Goal: Communication & Community: Share content

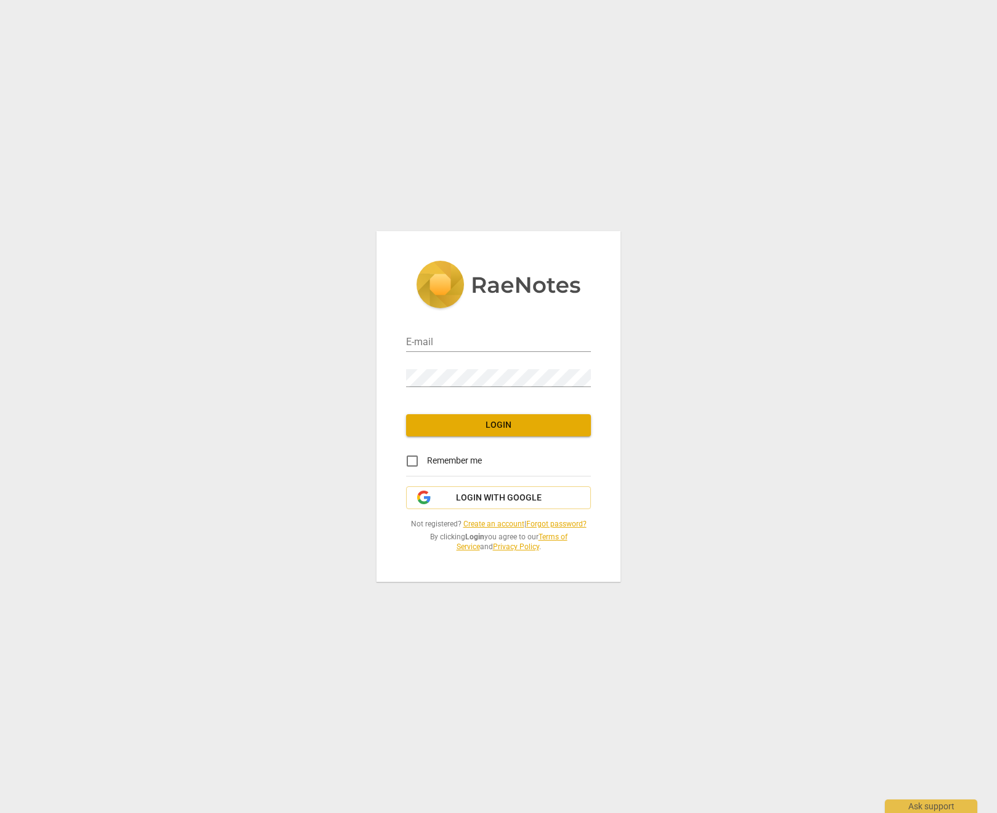
type input "[EMAIL_ADDRESS][DOMAIN_NAME]"
click at [517, 425] on span "Login" at bounding box center [498, 425] width 165 height 12
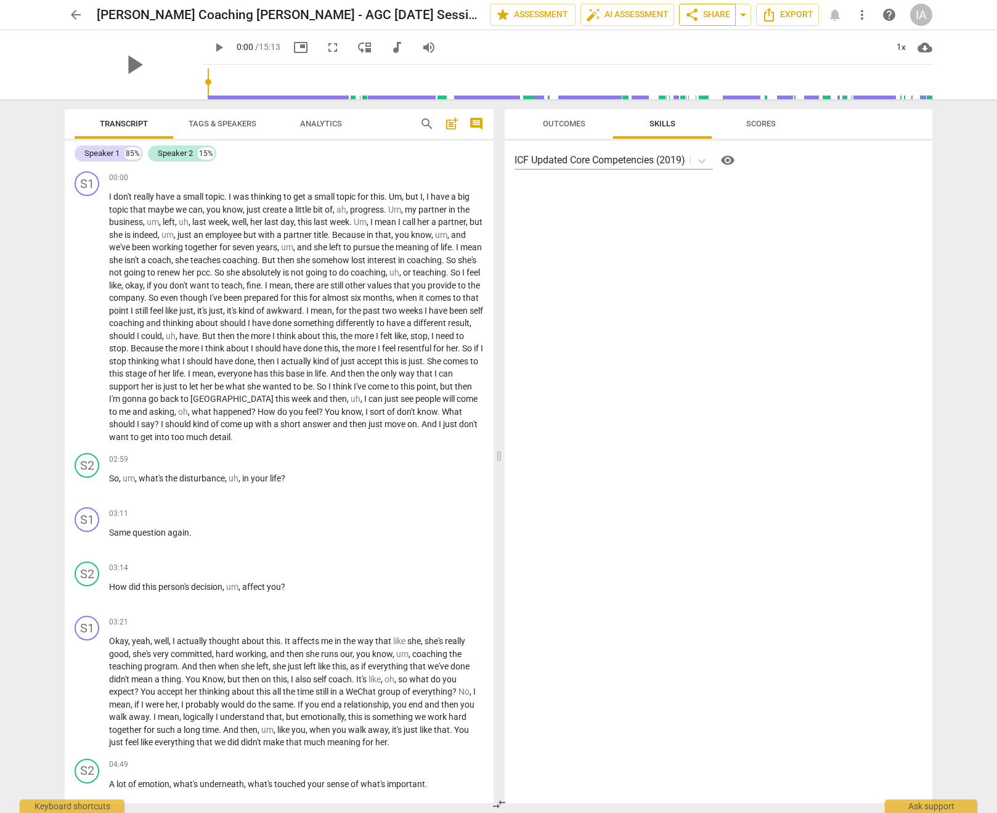
click at [714, 17] on span "share Share" at bounding box center [708, 14] width 46 height 15
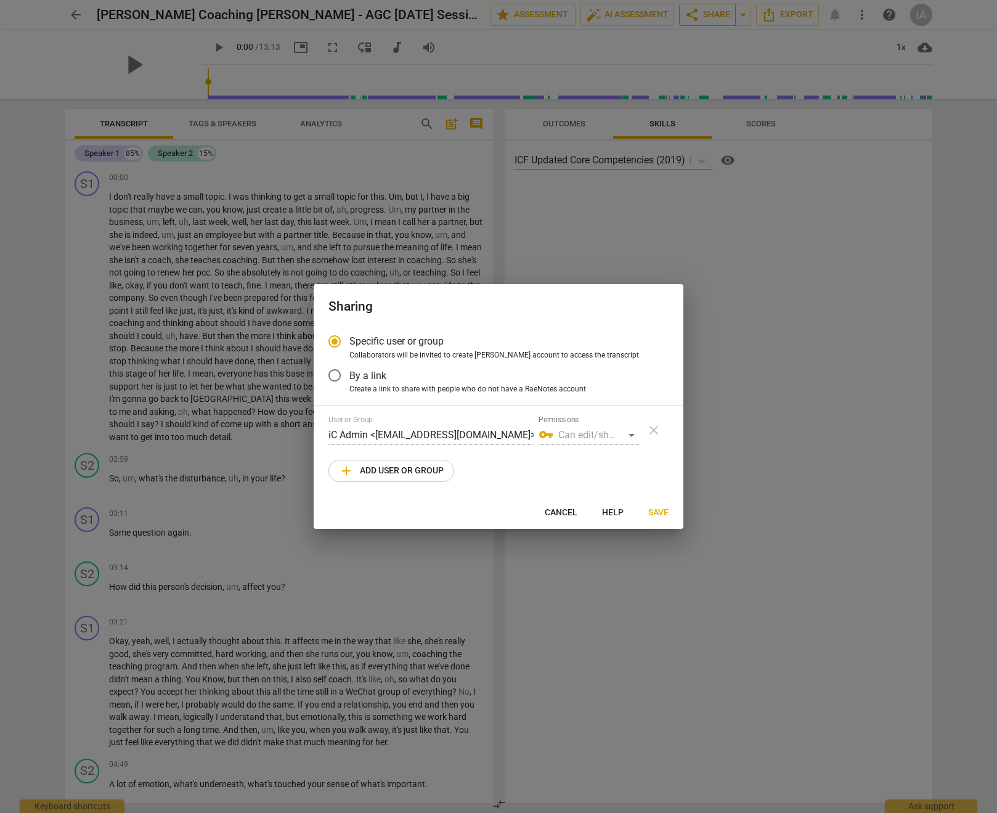
radio input "false"
type input "[EMAIL_ADDRESS][DOMAIN_NAME]"
click at [548, 520] on button "Cancel" at bounding box center [561, 513] width 52 height 22
radio input "false"
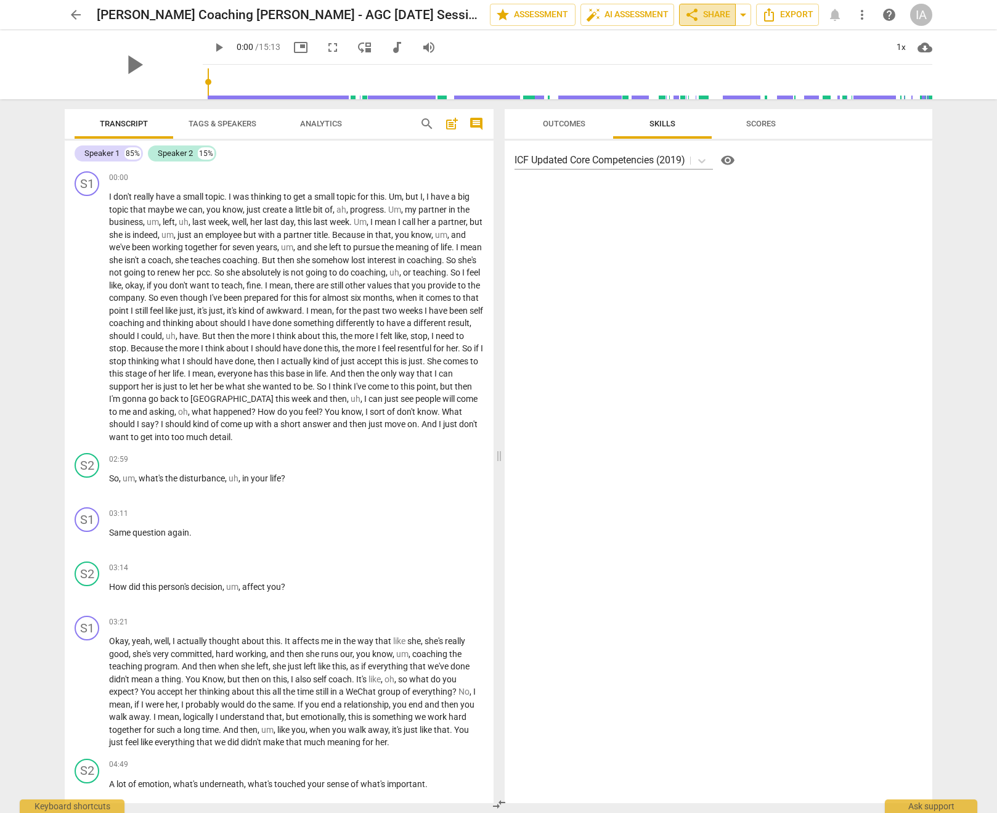
click at [724, 9] on span "share Share" at bounding box center [708, 14] width 46 height 15
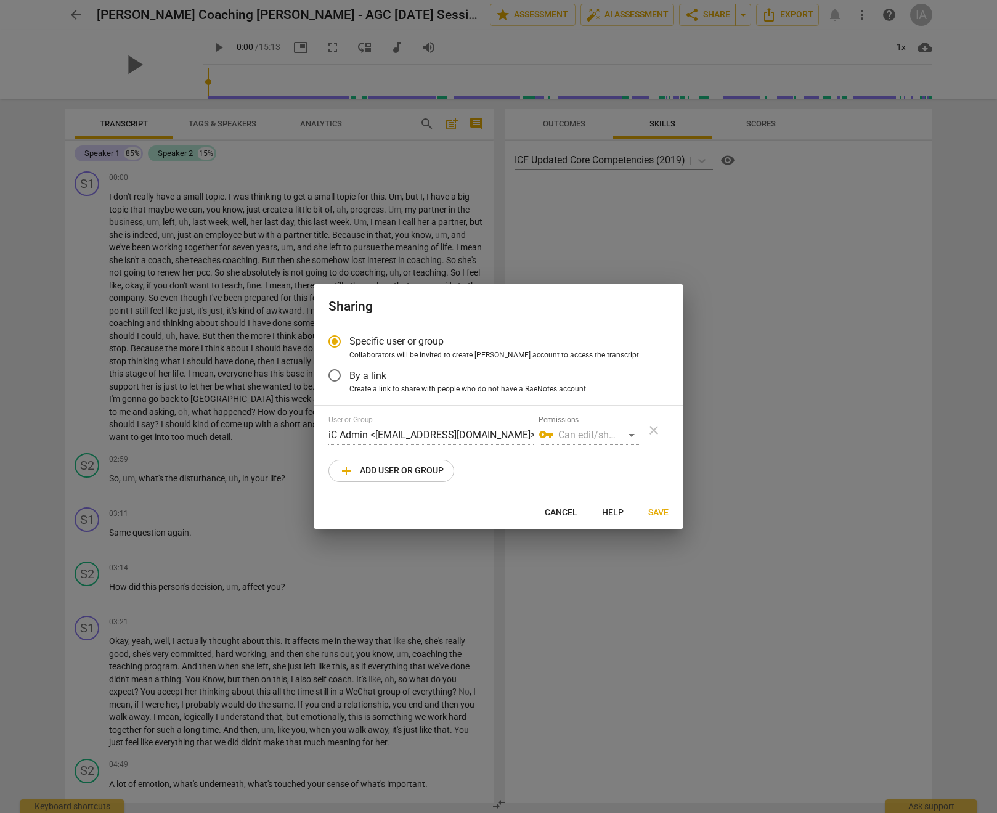
drag, startPoint x: 561, startPoint y: 512, endPoint x: 568, endPoint y: 499, distance: 14.1
click at [561, 512] on span "Cancel" at bounding box center [561, 513] width 33 height 12
radio input "false"
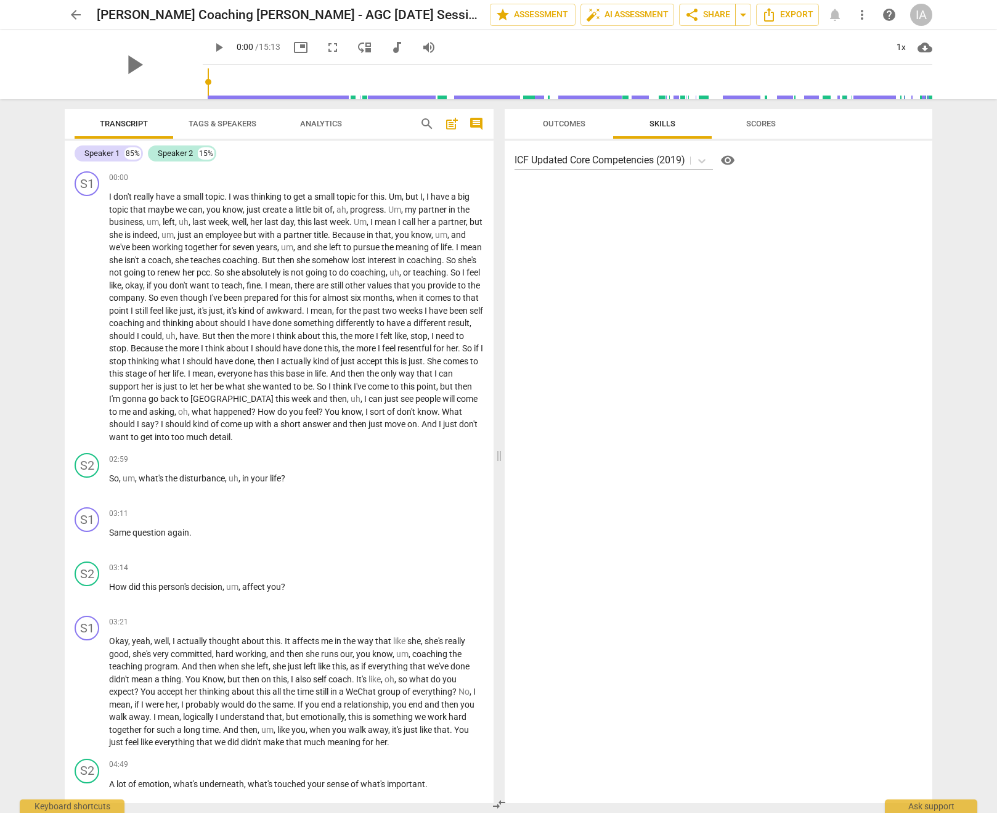
click at [566, 125] on span "Outcomes" at bounding box center [564, 123] width 43 height 9
click at [655, 126] on span "Skills" at bounding box center [663, 123] width 26 height 9
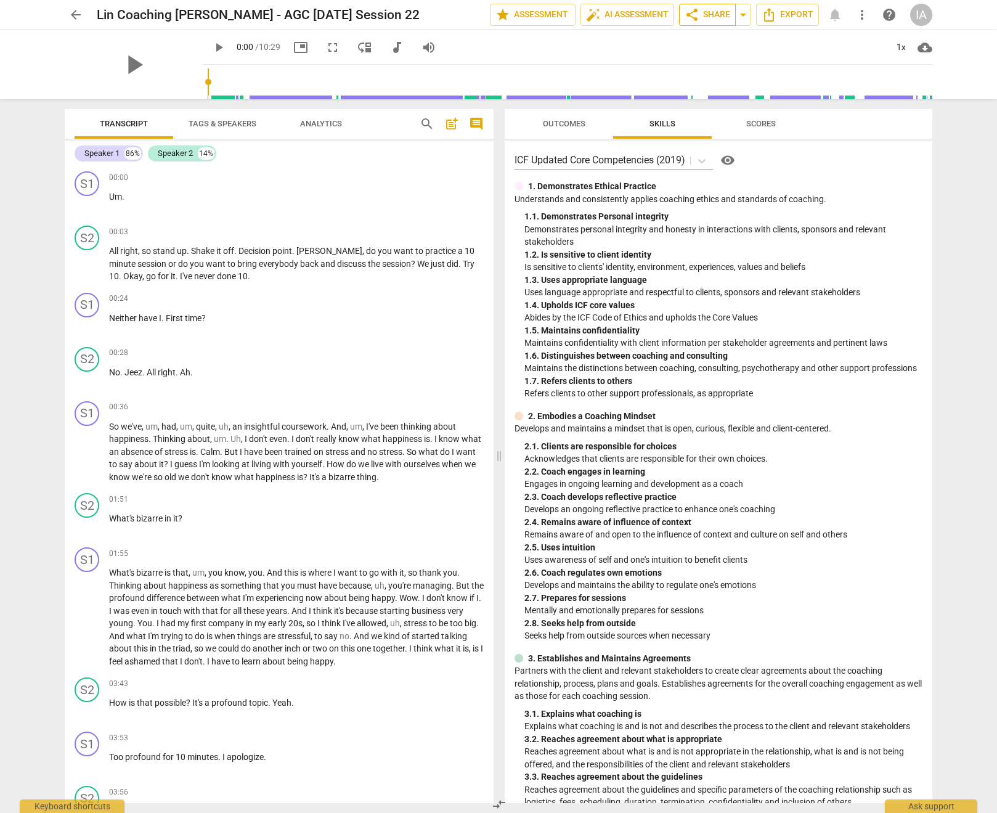
click at [691, 20] on span "share" at bounding box center [692, 14] width 15 height 15
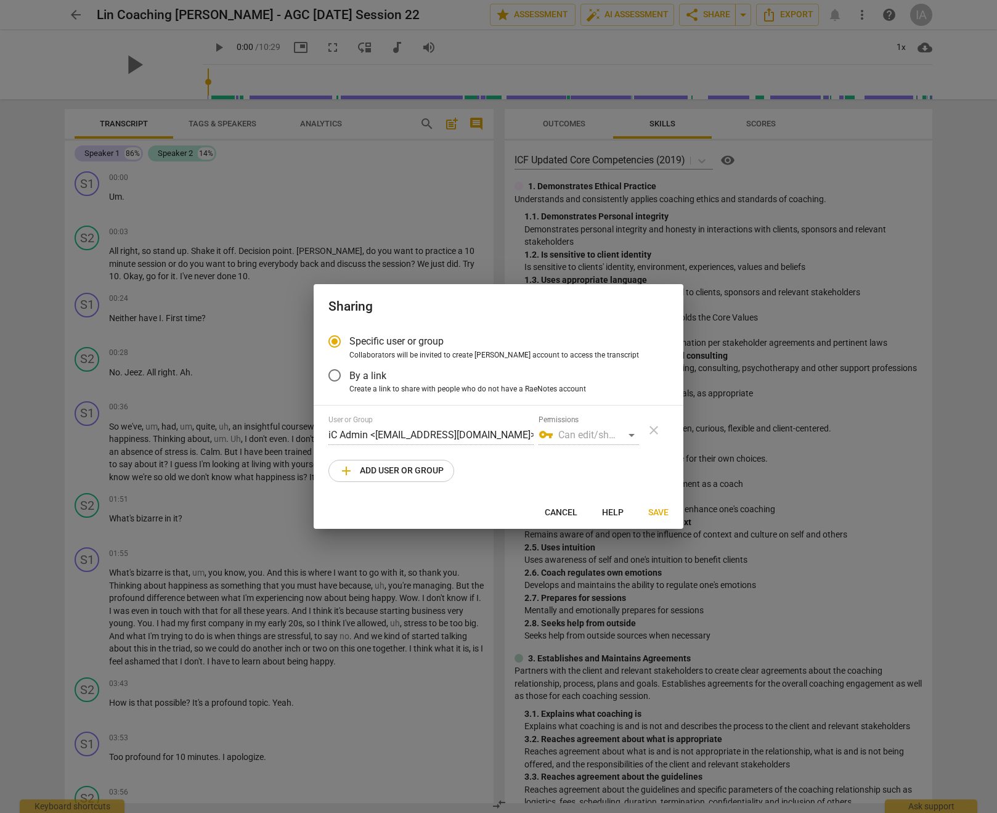
click at [369, 479] on button "add Add user or group" at bounding box center [392, 471] width 126 height 22
radio input "false"
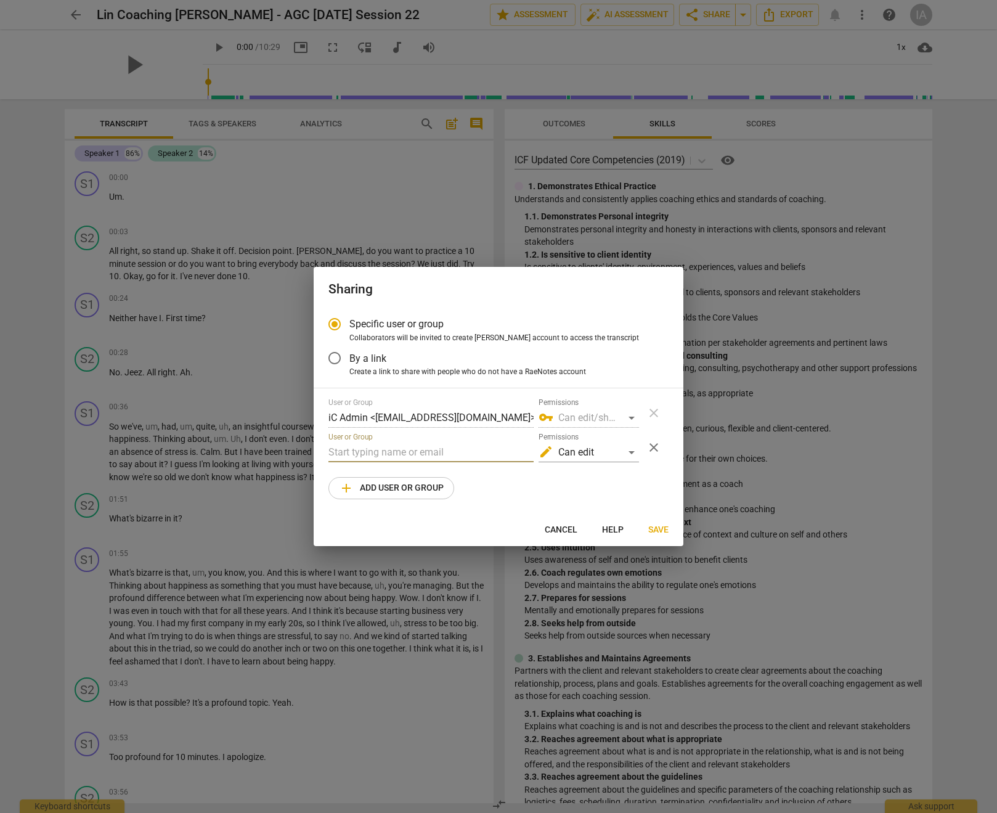
click at [404, 454] on input "text" at bounding box center [431, 453] width 205 height 20
paste input "laurieodonnell53@gmail.com"
type input "laurieodonnell53@gmail.com"
click at [404, 486] on span "add Add user or group" at bounding box center [391, 488] width 105 height 15
radio input "false"
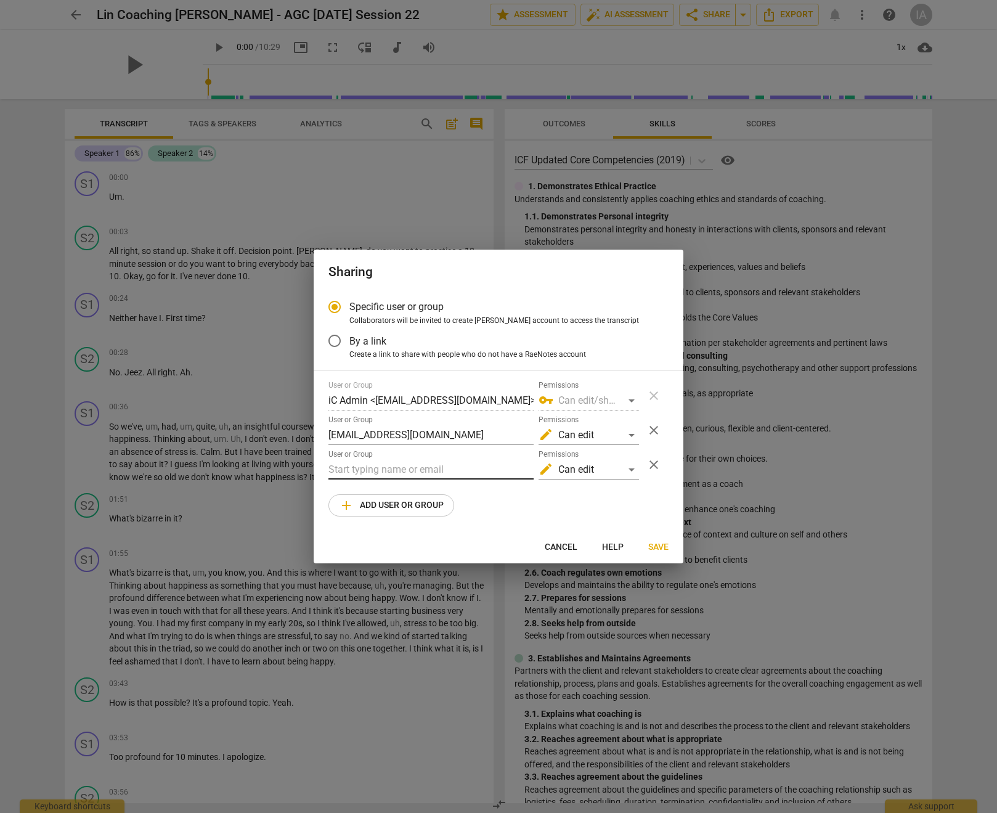
click at [411, 469] on input "text" at bounding box center [431, 470] width 205 height 20
paste input "coach.heidifishbein@gmail.com"
type input "coach.heidifishbein@gmail.com"
click at [372, 513] on button "add Add user or group" at bounding box center [392, 505] width 126 height 22
radio input "false"
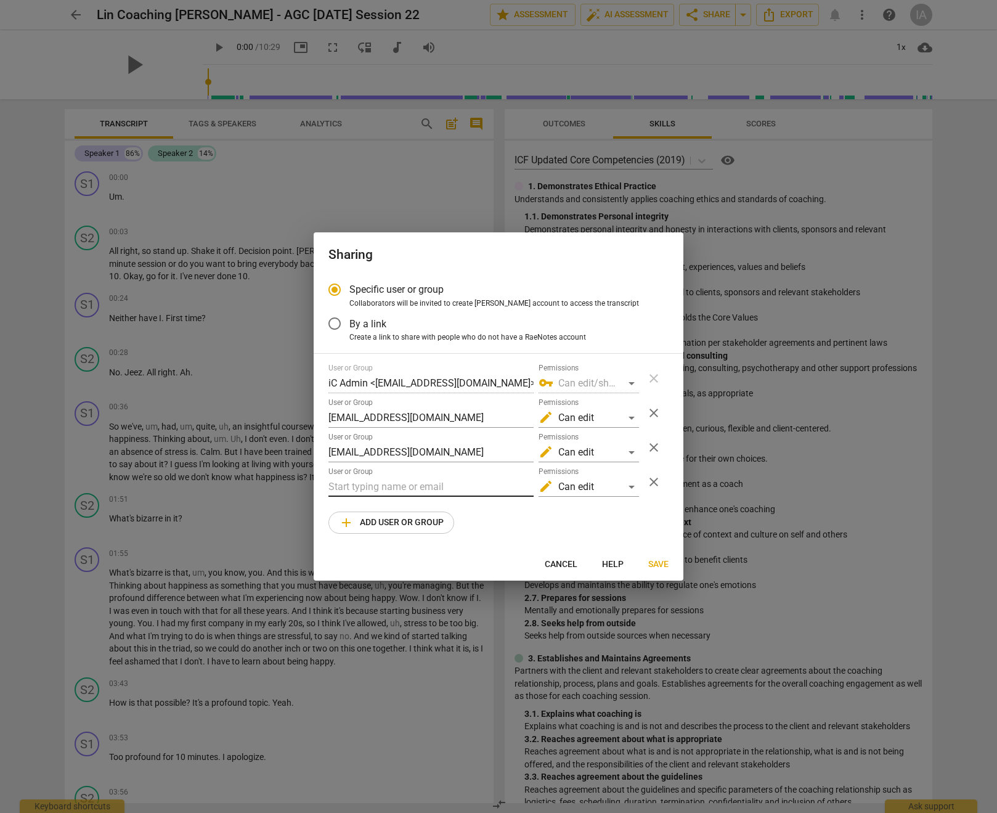
click at [368, 487] on input "text" at bounding box center [431, 487] width 205 height 20
paste input "sroti@montefiore.org"
type input "sroti@montefiore.org"
click at [573, 533] on div "User or Group iC Admin <admin@invitechange.com> Permissions vpn_key Can edit/sh…" at bounding box center [499, 449] width 340 height 170
click at [409, 527] on span "add Add user or group" at bounding box center [391, 522] width 105 height 15
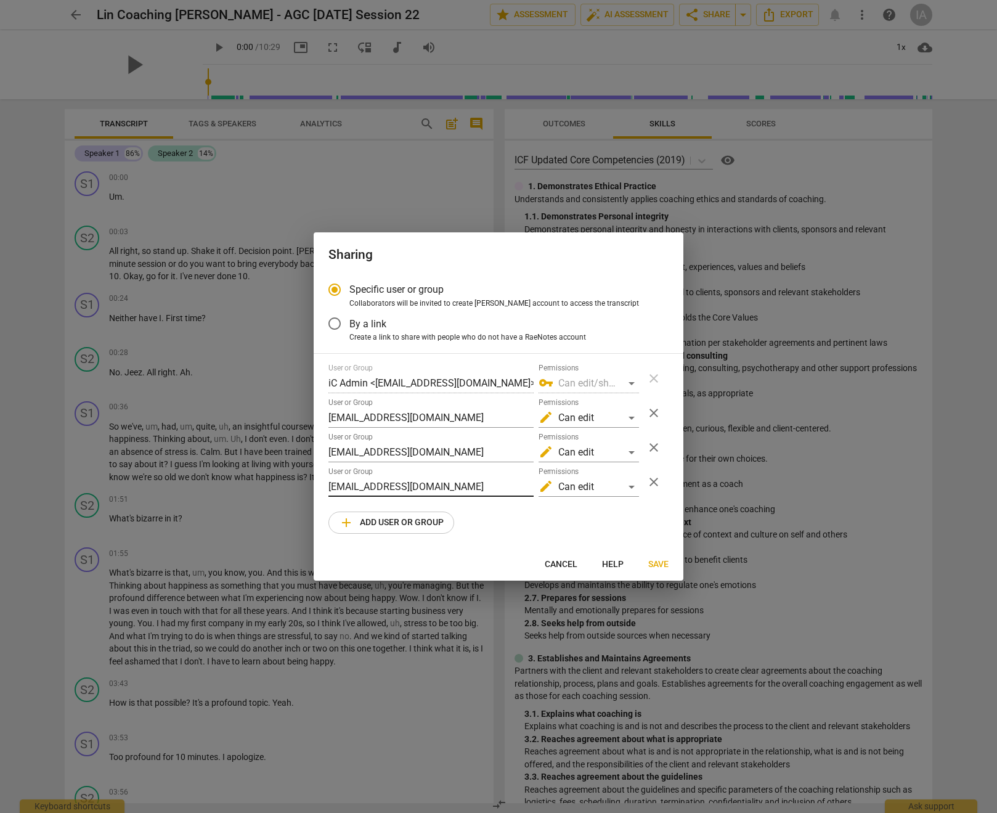
radio input "false"
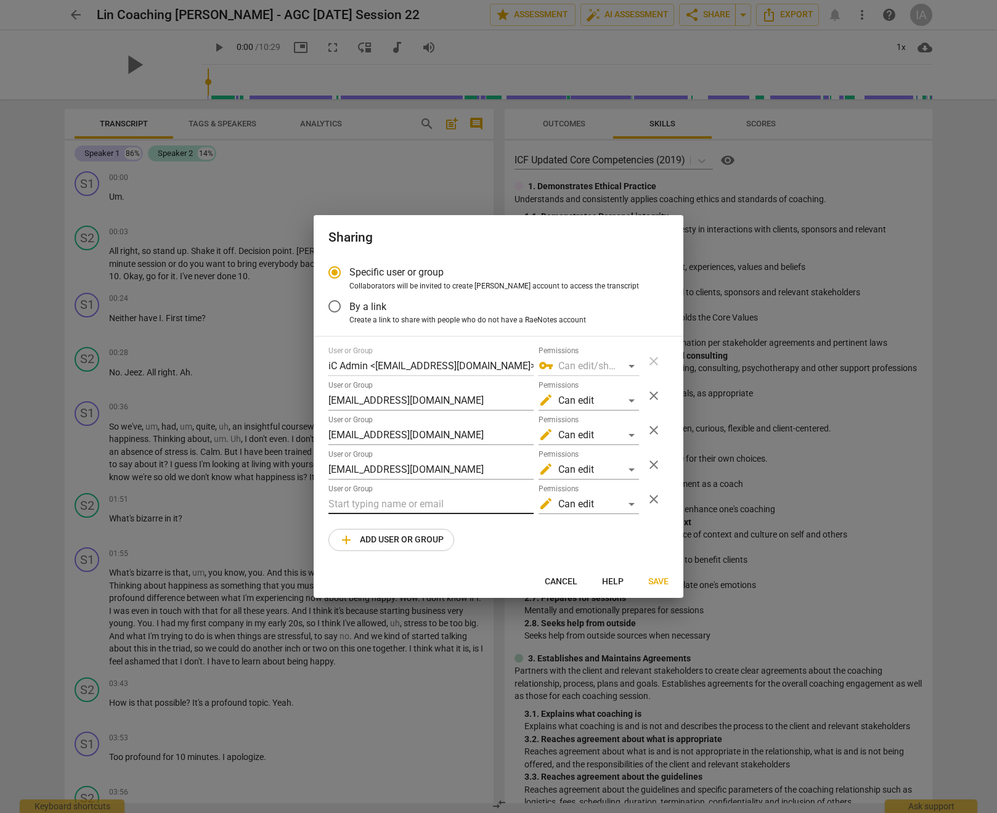
click at [395, 509] on input "text" at bounding box center [431, 504] width 205 height 20
paste input "matthewcintronquinones@gmail.com"
type input "matthewcintronquinones@gmail.com"
click at [391, 543] on div "Matthew Cintron-Quinones, MCC < matthewcintronquinones@gmail.com >" at bounding box center [473, 529] width 289 height 30
radio input "false"
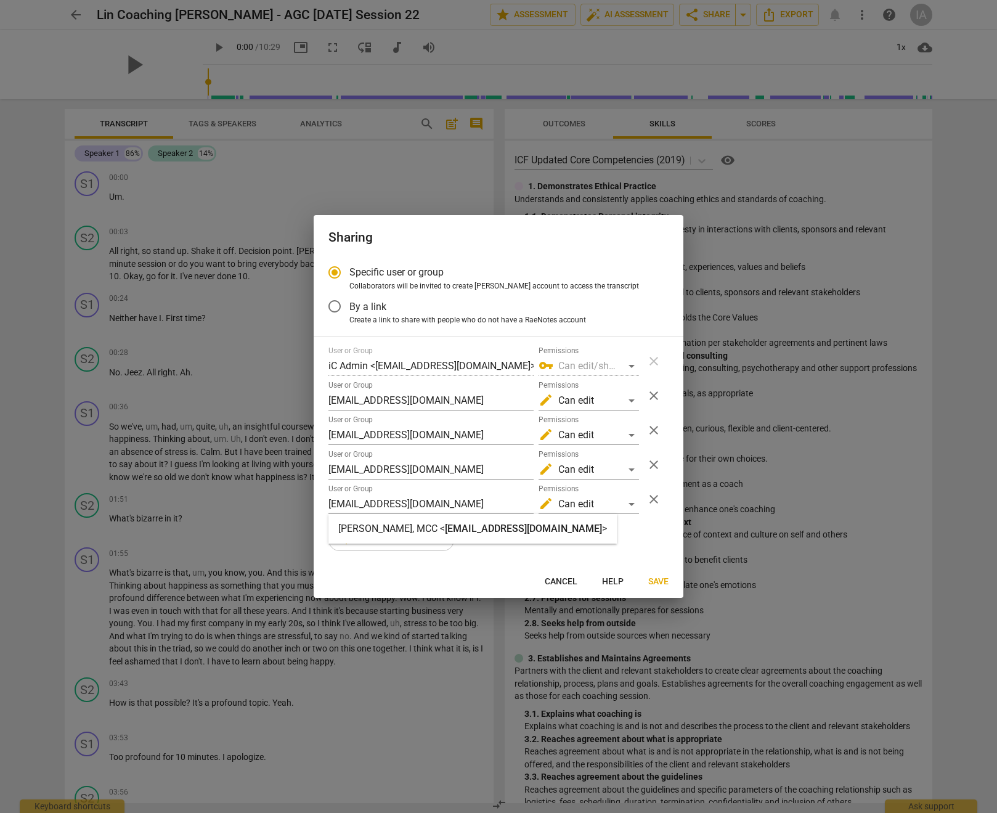
type input "Matthew Cintron-Quinones, MCC <matthewcintronquinones@gmail.com>"
click at [390, 540] on span "add Add user or group" at bounding box center [391, 540] width 105 height 15
radio input "false"
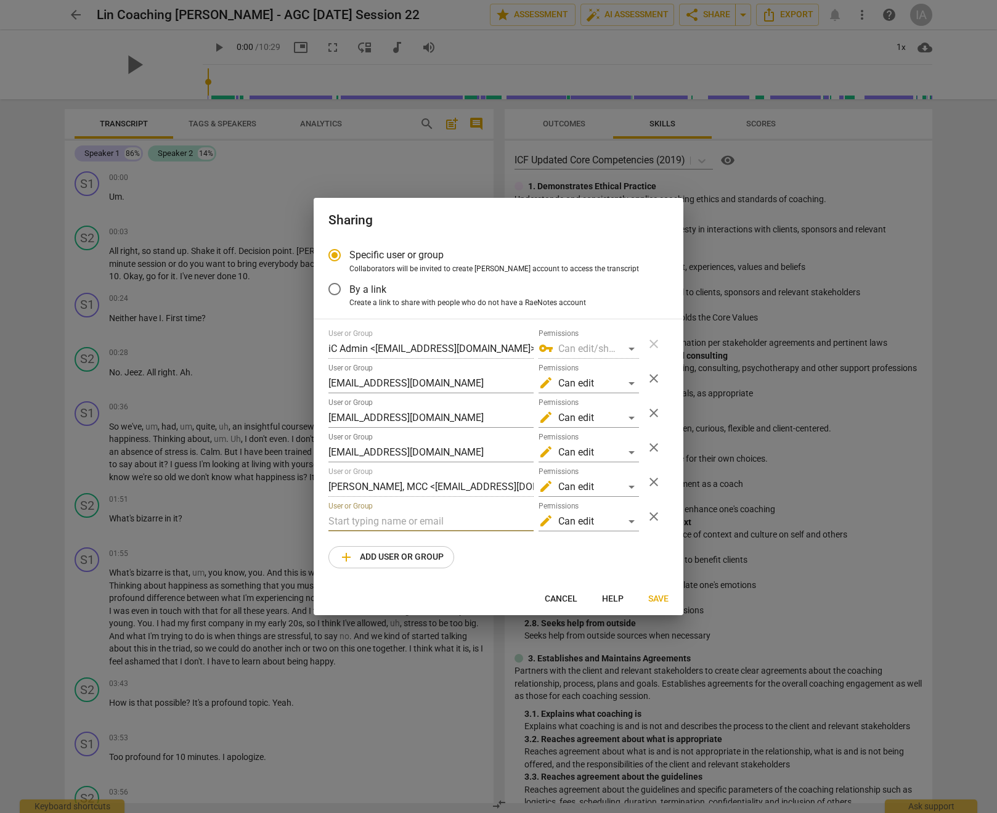
click at [391, 512] on input "text" at bounding box center [431, 522] width 205 height 20
paste input "lingaolin@hotmail.com"
type input "lingaolin@hotmail.com"
click at [418, 557] on span "add Add user or group" at bounding box center [391, 557] width 105 height 15
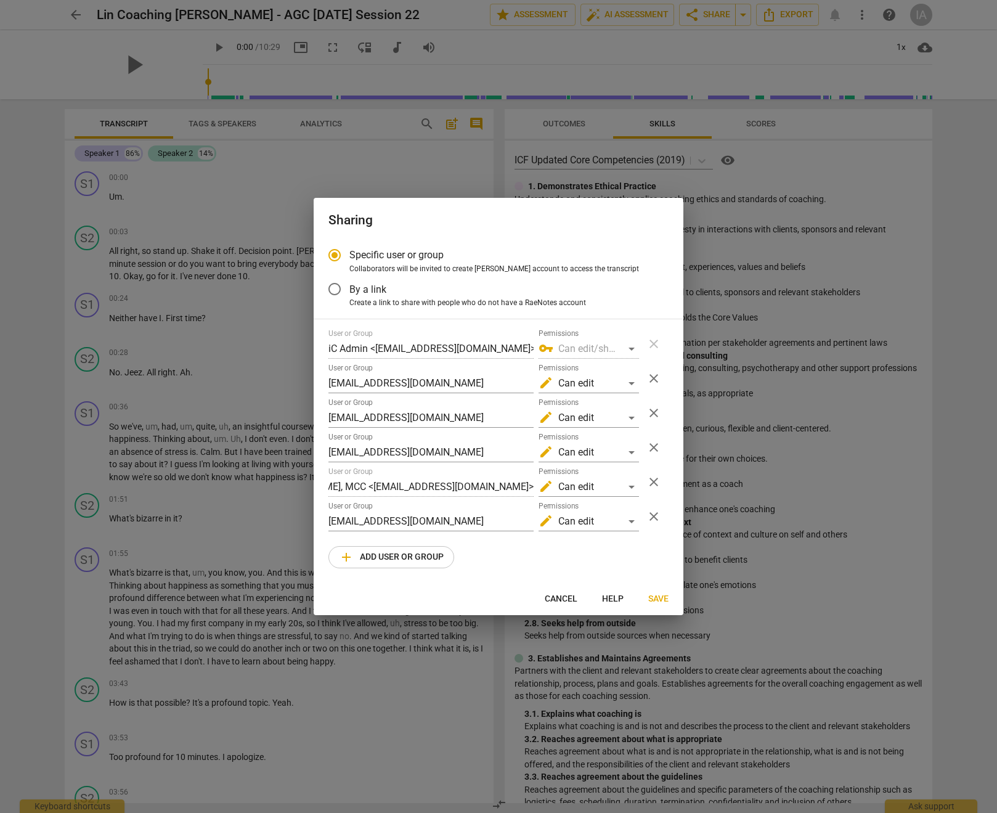
radio input "false"
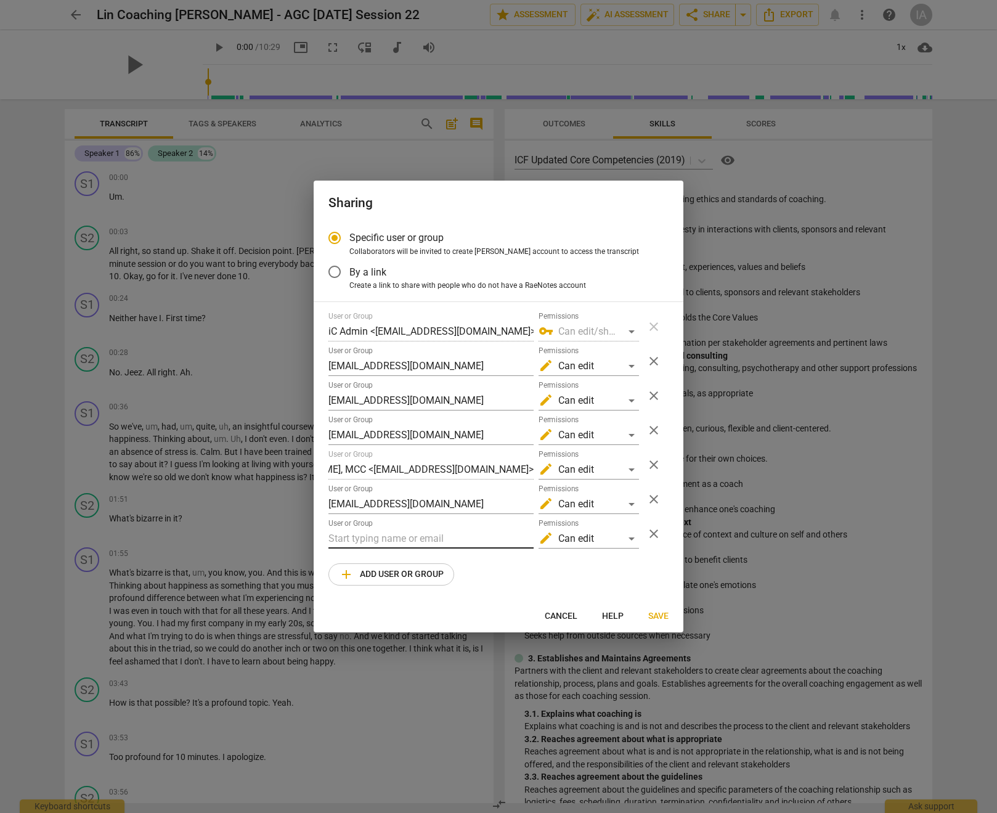
click at [419, 544] on input "text" at bounding box center [431, 539] width 205 height 20
paste input "mingfei@lohascoaching.com"
type input "mingfei@lohascoaching.com"
click at [416, 574] on span "add Add user or group" at bounding box center [391, 574] width 105 height 15
radio input "false"
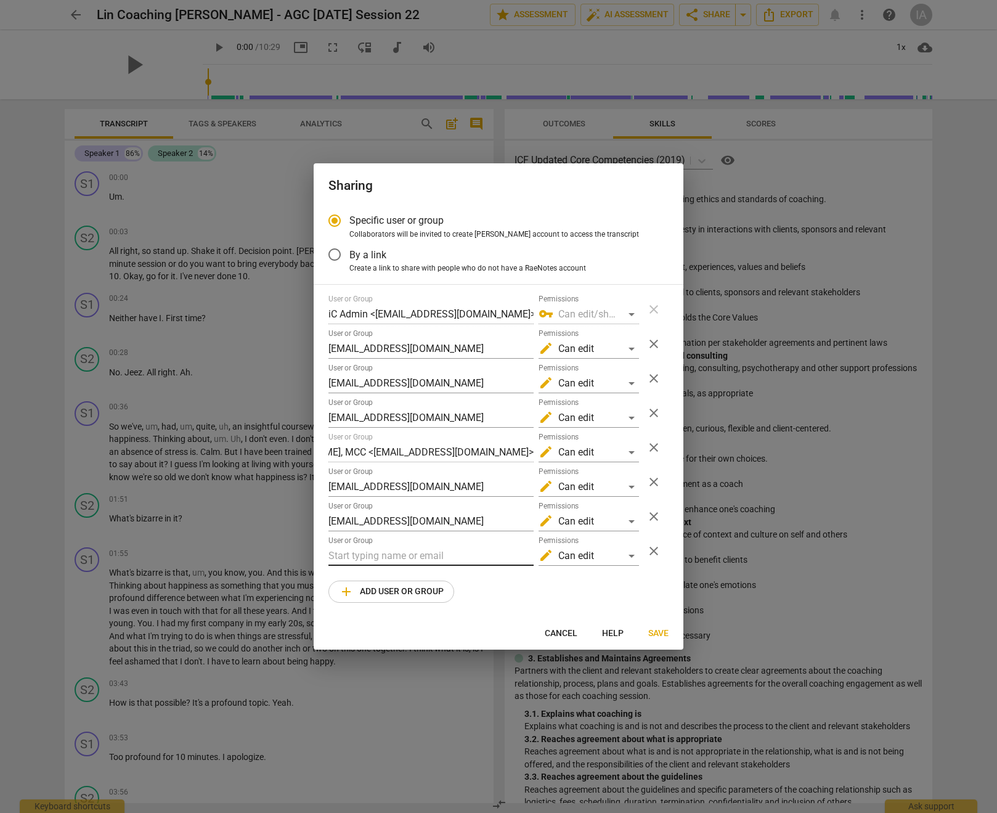
click at [412, 555] on input "text" at bounding box center [431, 556] width 205 height 20
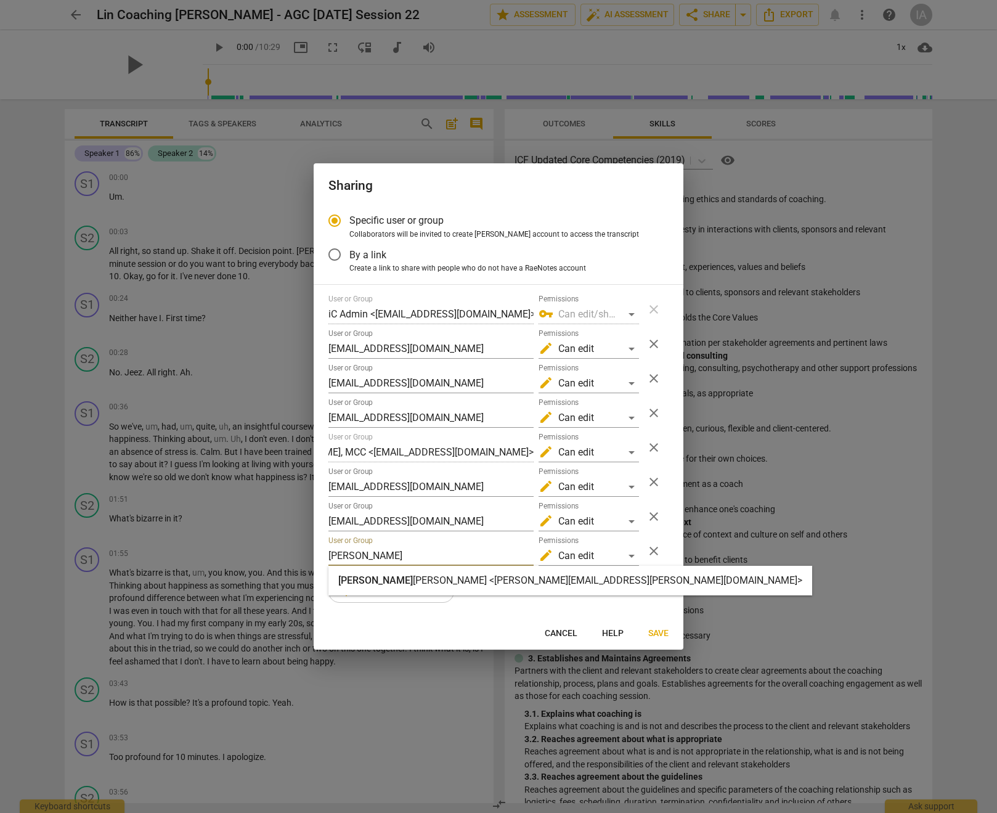
type input "carl"
click at [413, 585] on strong "franco <carl.franco@invitechange.com>" at bounding box center [608, 581] width 390 height 12
radio input "false"
type input "carl franco <carl.franco@invitechange.com>"
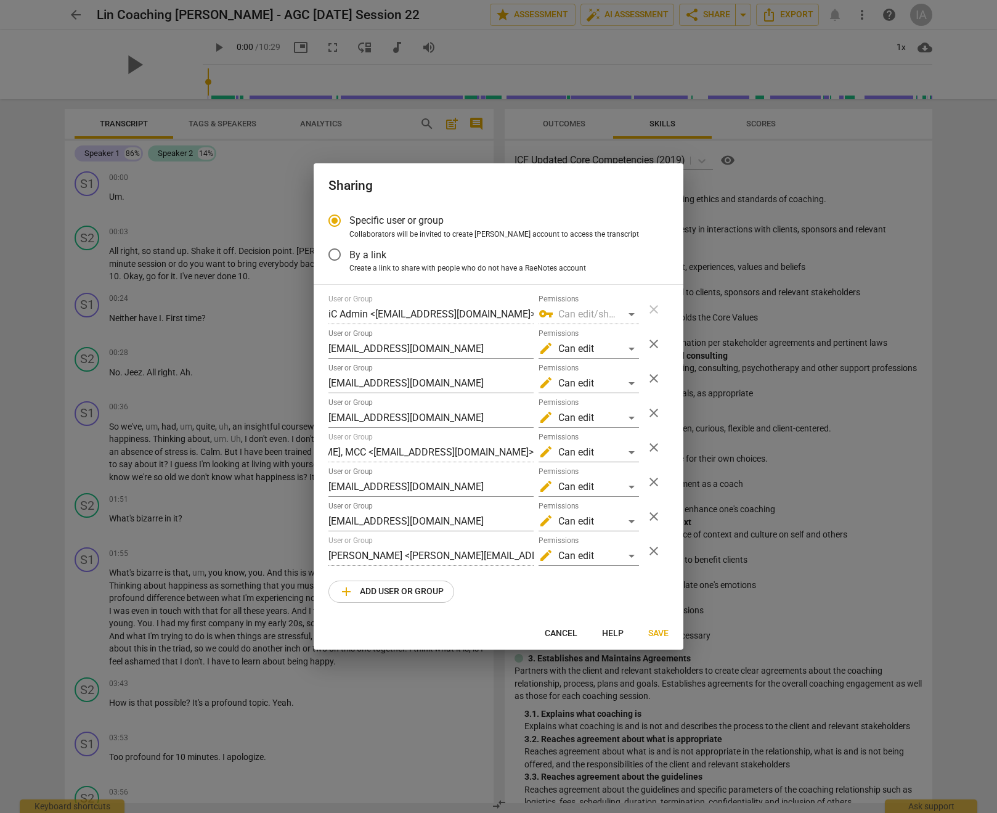
click at [394, 596] on span "add Add user or group" at bounding box center [391, 591] width 105 height 15
radio input "false"
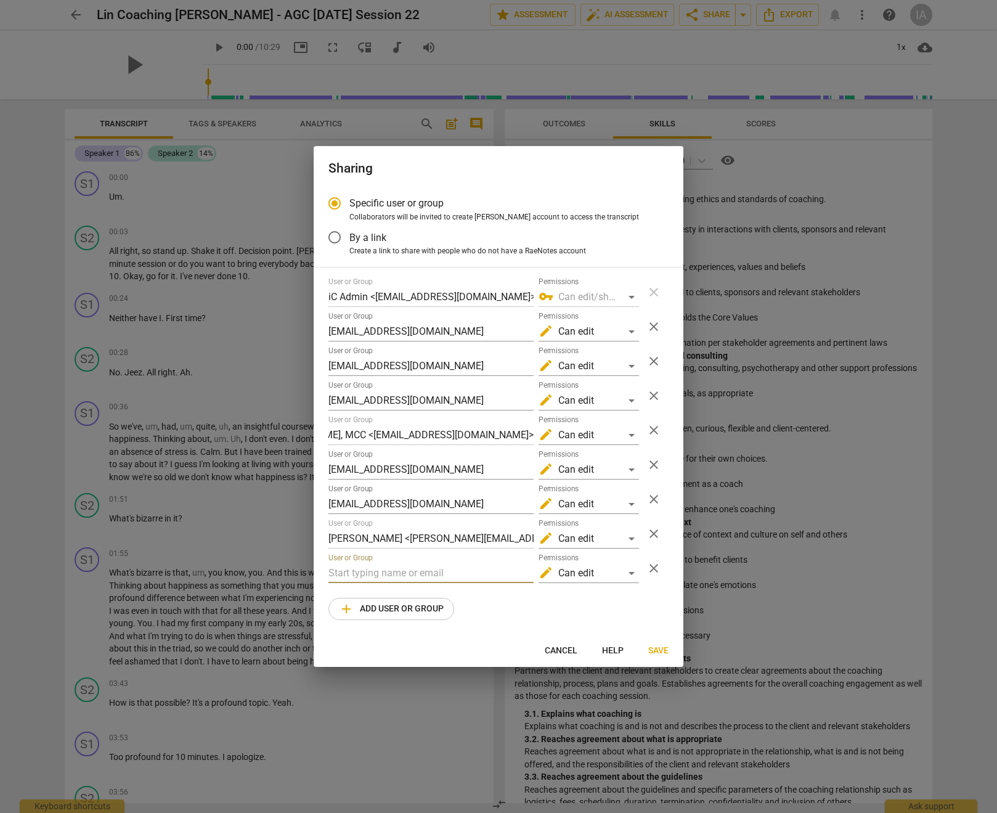
click at [406, 577] on input "text" at bounding box center [431, 573] width 205 height 20
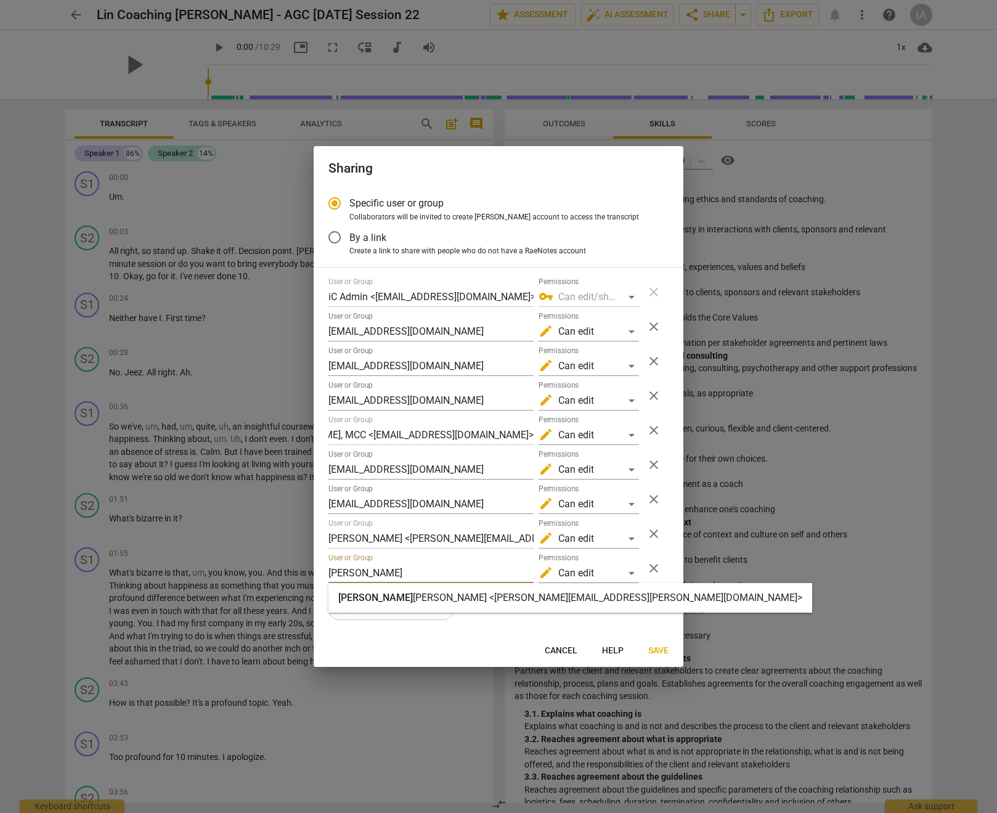
type input "janet"
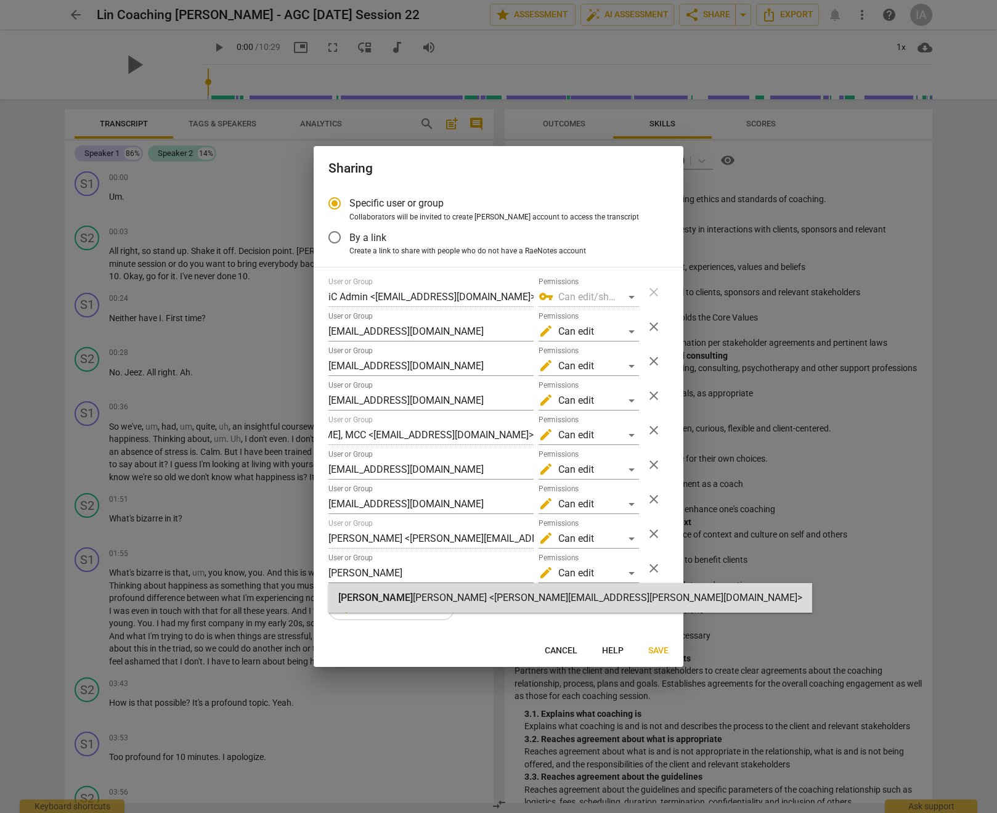
drag, startPoint x: 401, startPoint y: 597, endPoint x: 415, endPoint y: 594, distance: 15.0
click at [413, 596] on strong "M. Harvey <janet.harvey@invitechange.com>" at bounding box center [608, 598] width 390 height 12
radio input "false"
type input "Janet M. Harvey <janet.harvey@invitechange.com>"
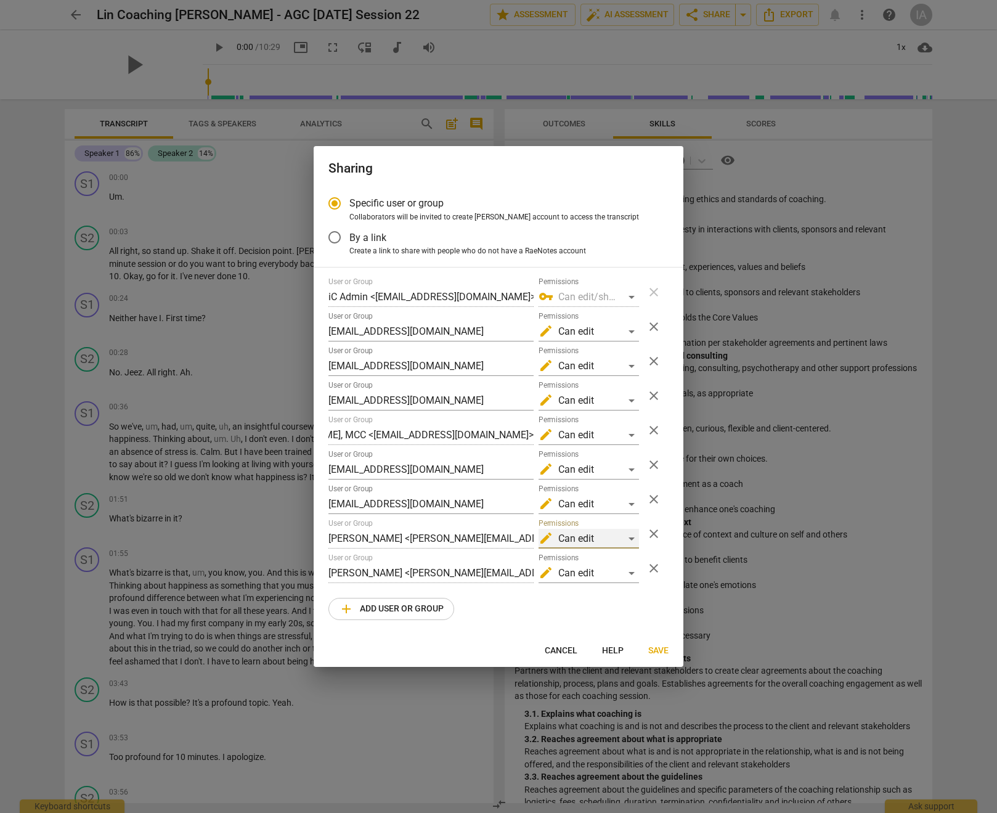
click at [575, 536] on div "edit Can edit" at bounding box center [589, 539] width 100 height 20
click at [583, 563] on li "vpn_key Can edit/share" at bounding box center [589, 569] width 104 height 30
click at [585, 570] on div "edit Can edit" at bounding box center [589, 573] width 100 height 20
click at [589, 600] on li "vpn_key Can edit/share" at bounding box center [589, 603] width 104 height 30
click at [656, 650] on span "Save" at bounding box center [659, 651] width 20 height 12
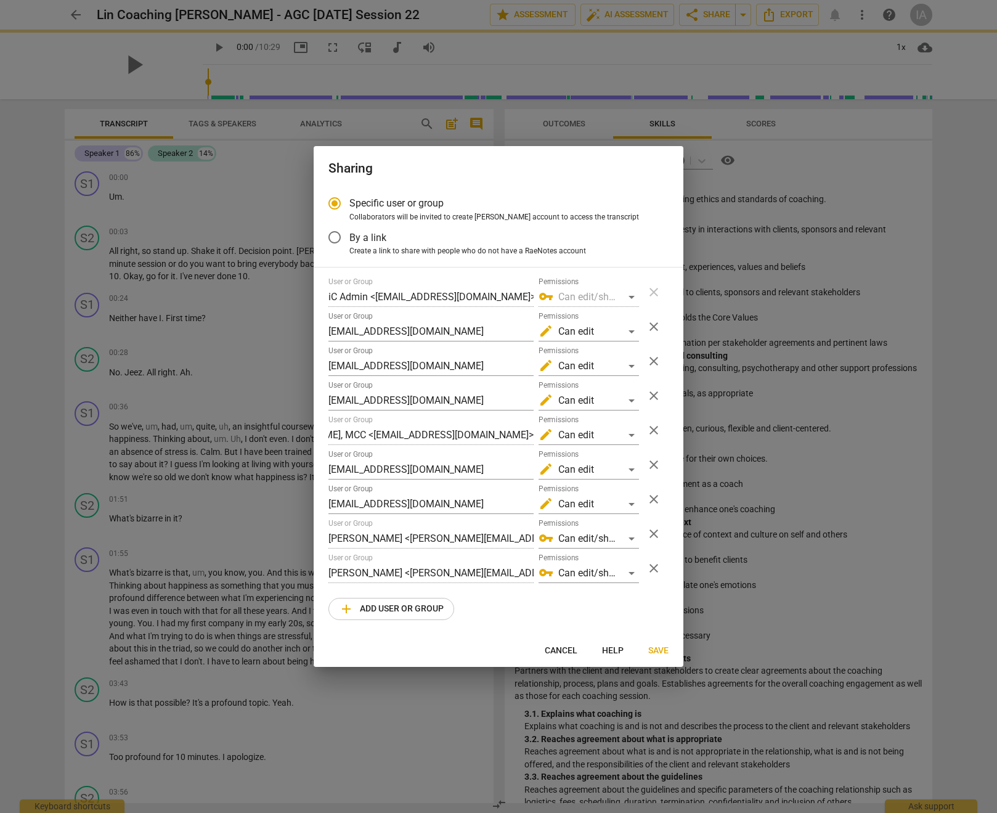
radio input "false"
type input "Laurie O'Donnell <laurieodonnell53@gmail.com>"
type input "Heidi Fishbein <coach.heidifishbein@gmail.com>"
type input "Susan Roti <sroti@montefiore.org>"
type input "Lin Gao <lingaolin@hotmail.com>"
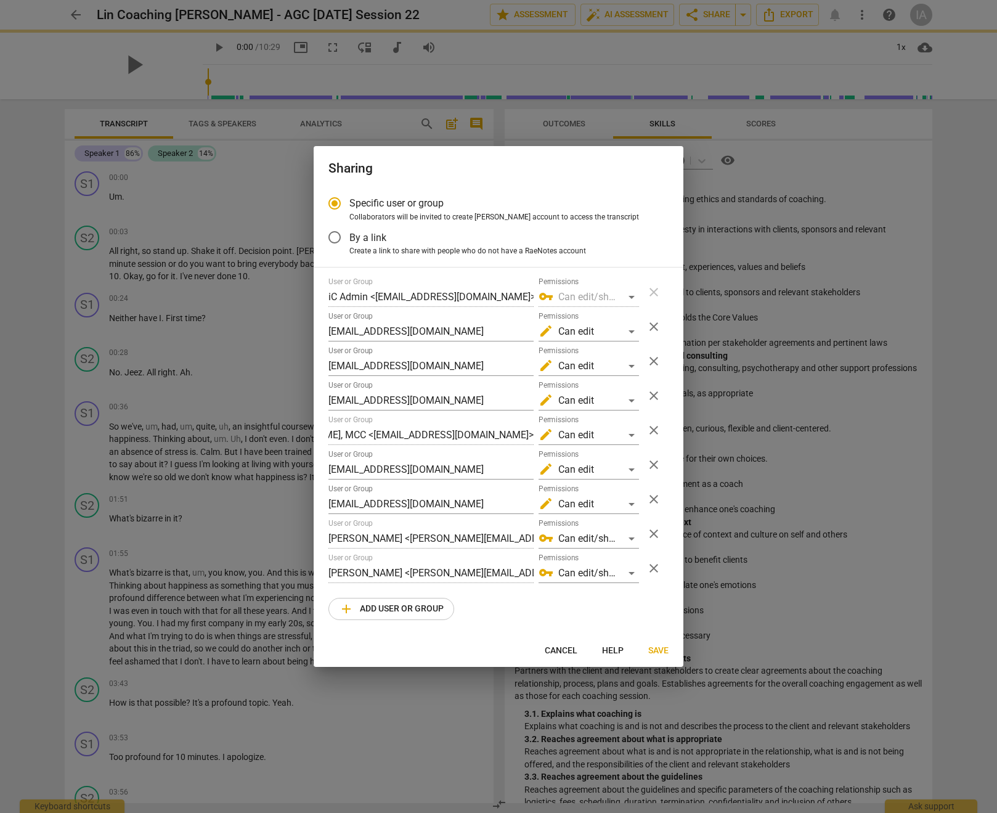
type input "DIFEI XIE <mingfei@lohascoaching.com>"
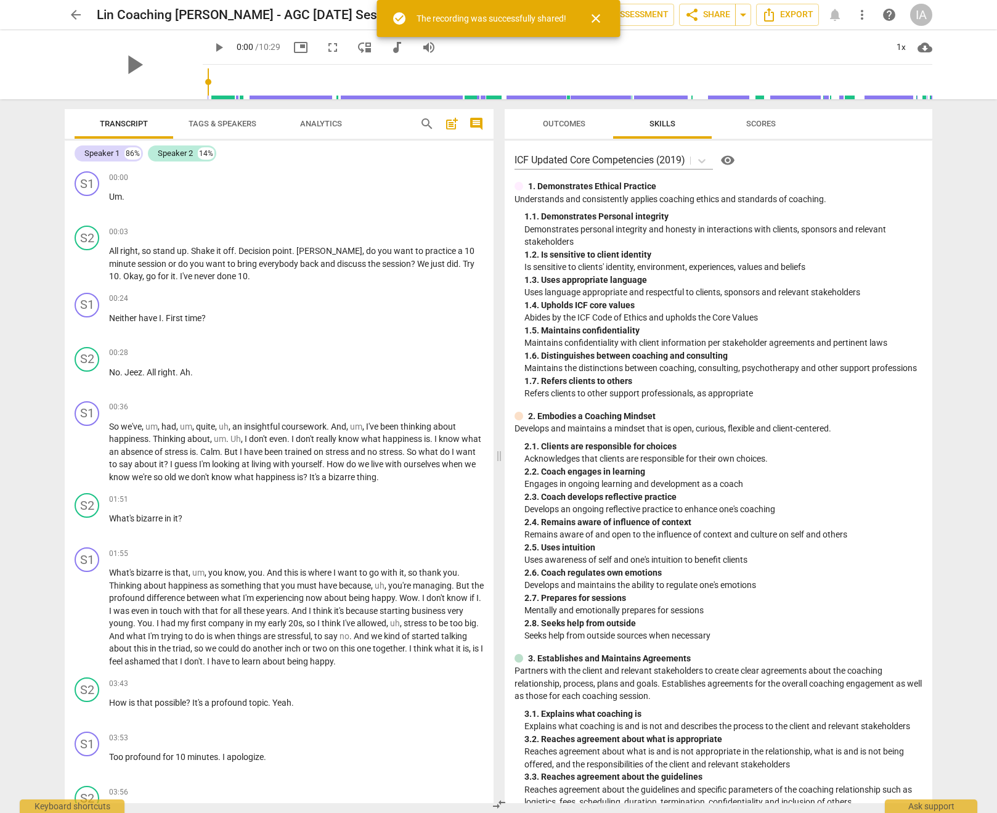
click at [598, 17] on span "close" at bounding box center [596, 18] width 15 height 15
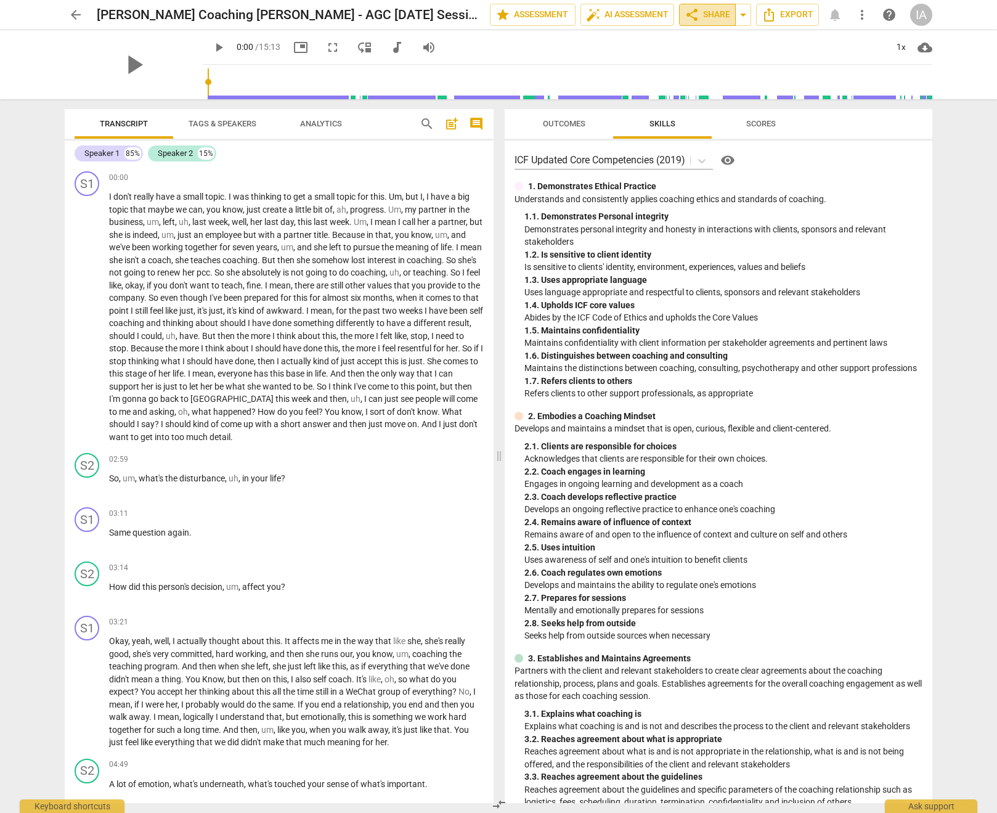
click at [713, 11] on span "share Share" at bounding box center [708, 14] width 46 height 15
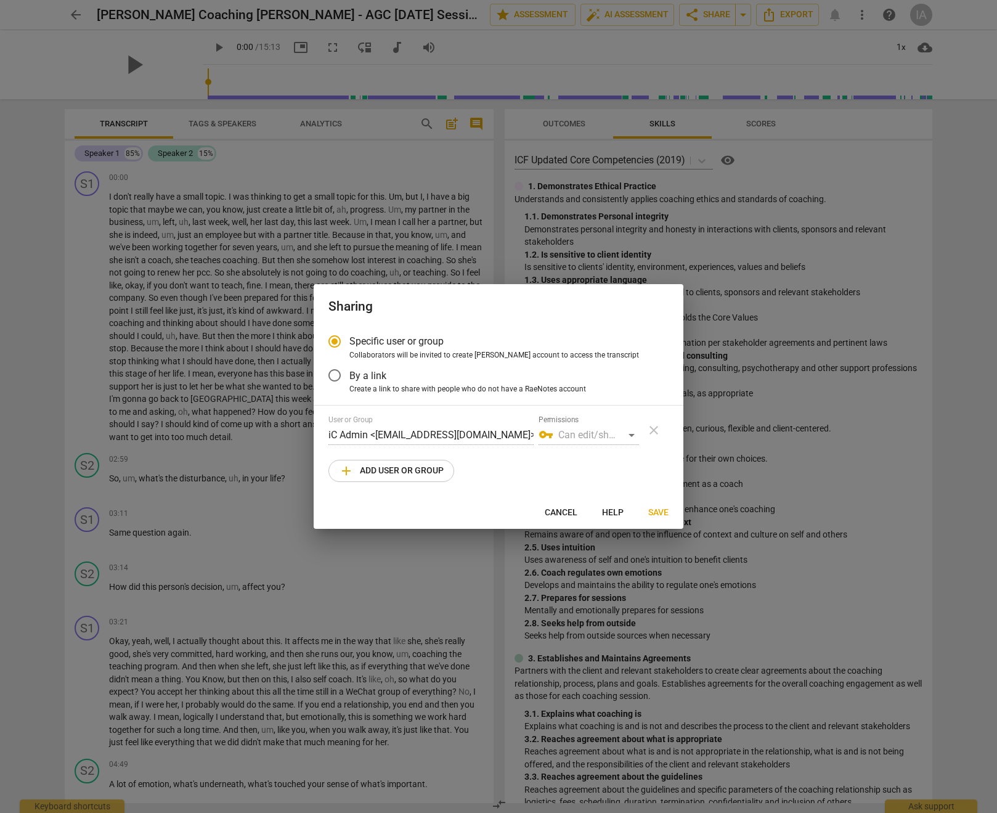
click at [391, 472] on span "add Add user or group" at bounding box center [391, 471] width 105 height 15
radio input "false"
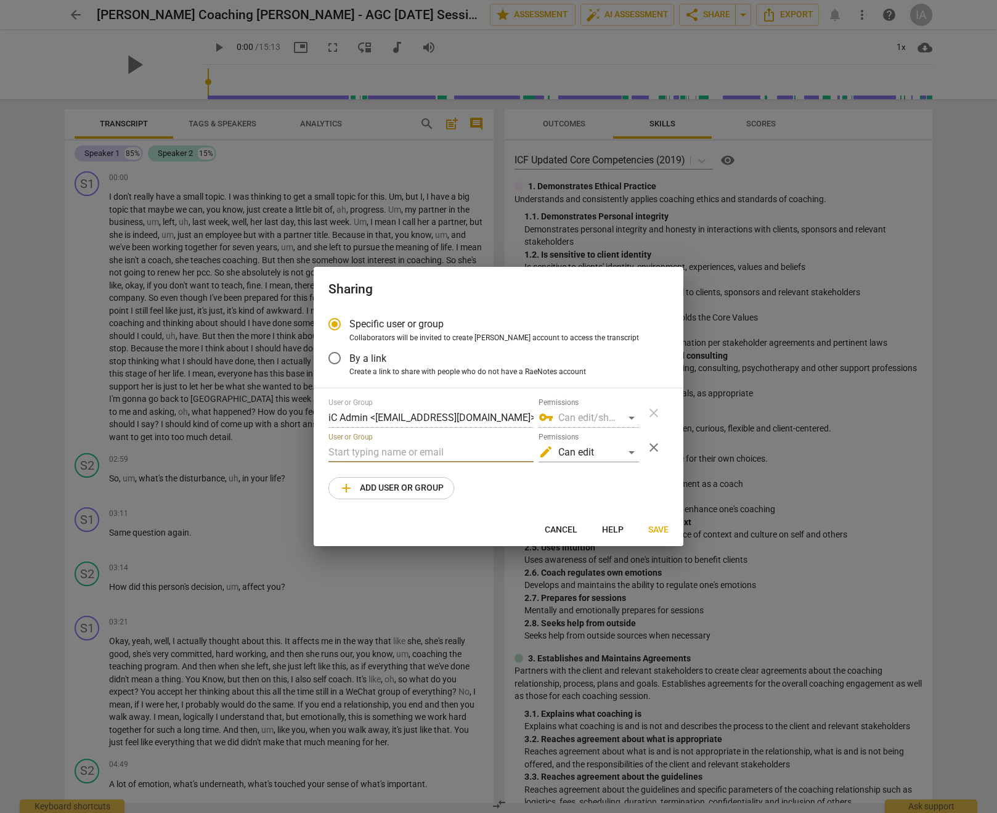
click at [388, 452] on input "text" at bounding box center [431, 453] width 205 height 20
paste input "laurieodonnell53@gmail.com"
type input "laurieodonnell53@gmail.com"
click at [395, 485] on span "add Add user or group" at bounding box center [391, 488] width 105 height 15
radio input "false"
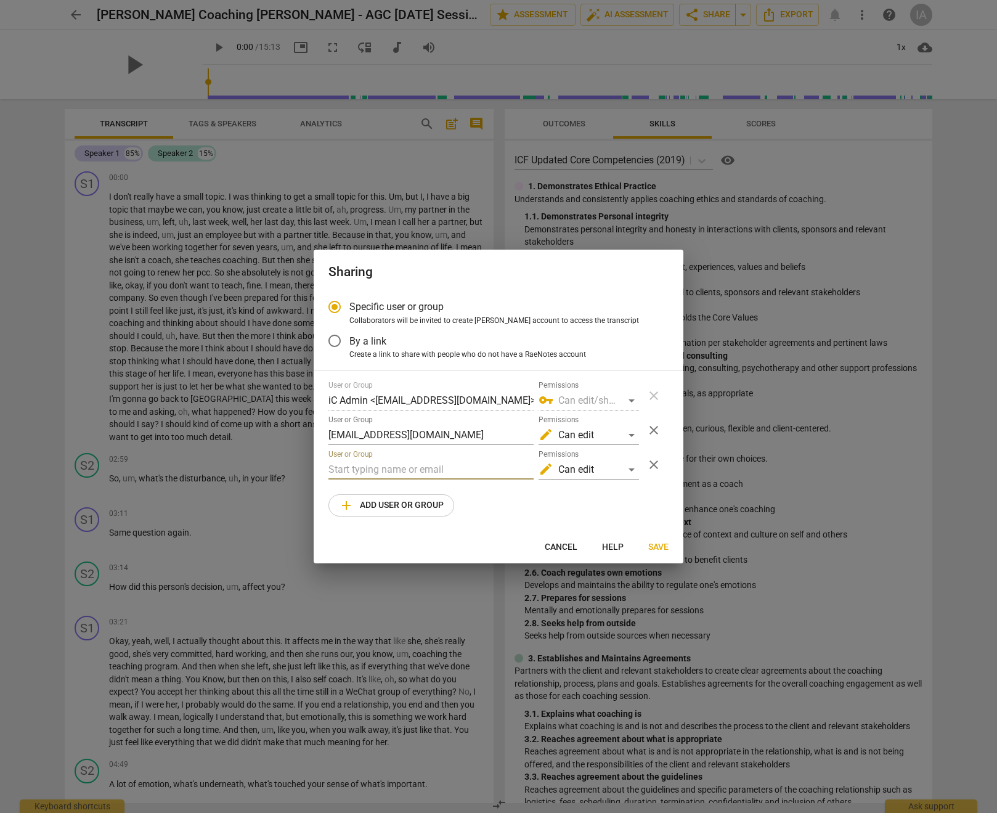
click at [343, 470] on input "text" at bounding box center [431, 470] width 205 height 20
paste input "coach.heidifishbein@gmail.com"
type input "coach.heidifishbein@gmail.com"
click at [382, 514] on button "add Add user or group" at bounding box center [392, 505] width 126 height 22
radio input "false"
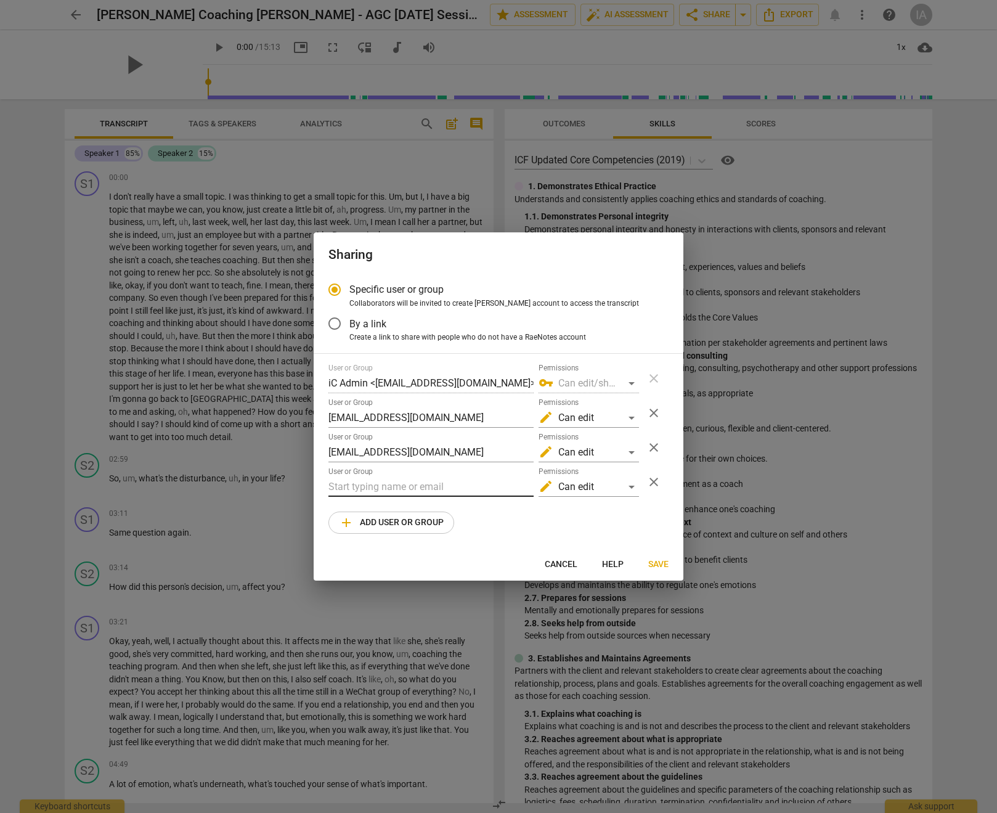
click at [380, 491] on input "text" at bounding box center [431, 487] width 205 height 20
paste input "sroti@montefiore.org"
type input "sroti@montefiore.org"
click at [404, 524] on div "Susan Roti < sroti@montefiore.org >" at bounding box center [460, 512] width 263 height 30
radio input "false"
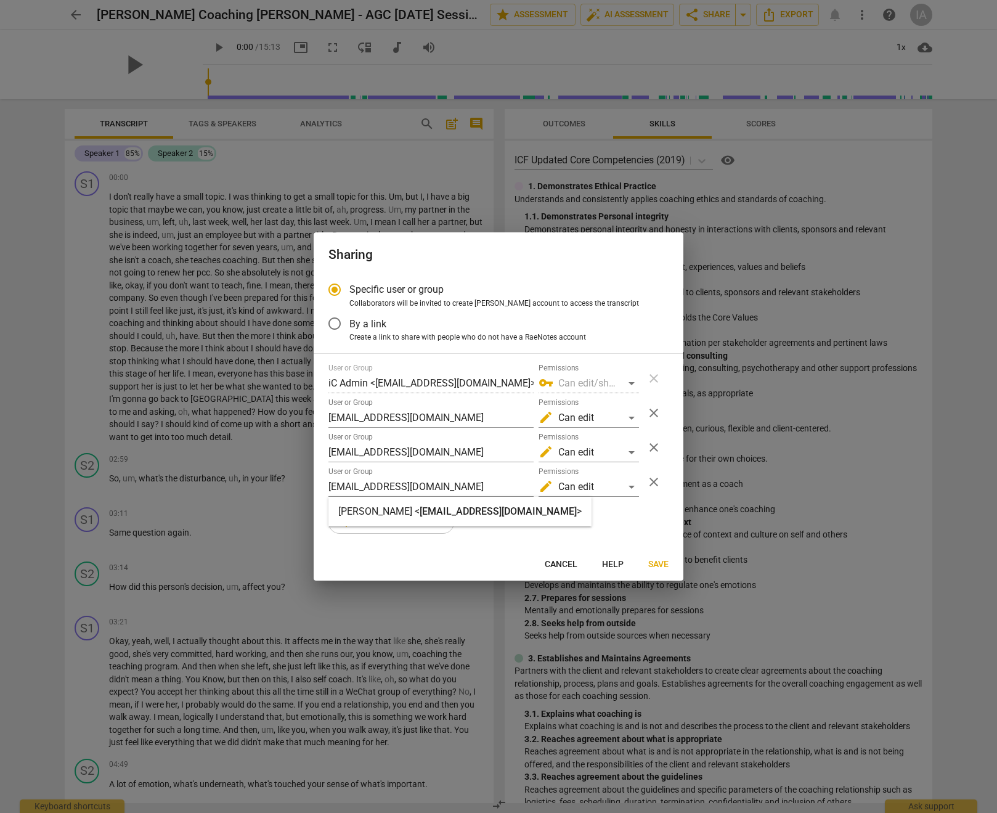
type input "Susan Roti <sroti@montefiore.org>"
click at [403, 519] on span "add Add user or group" at bounding box center [391, 522] width 105 height 15
radio input "false"
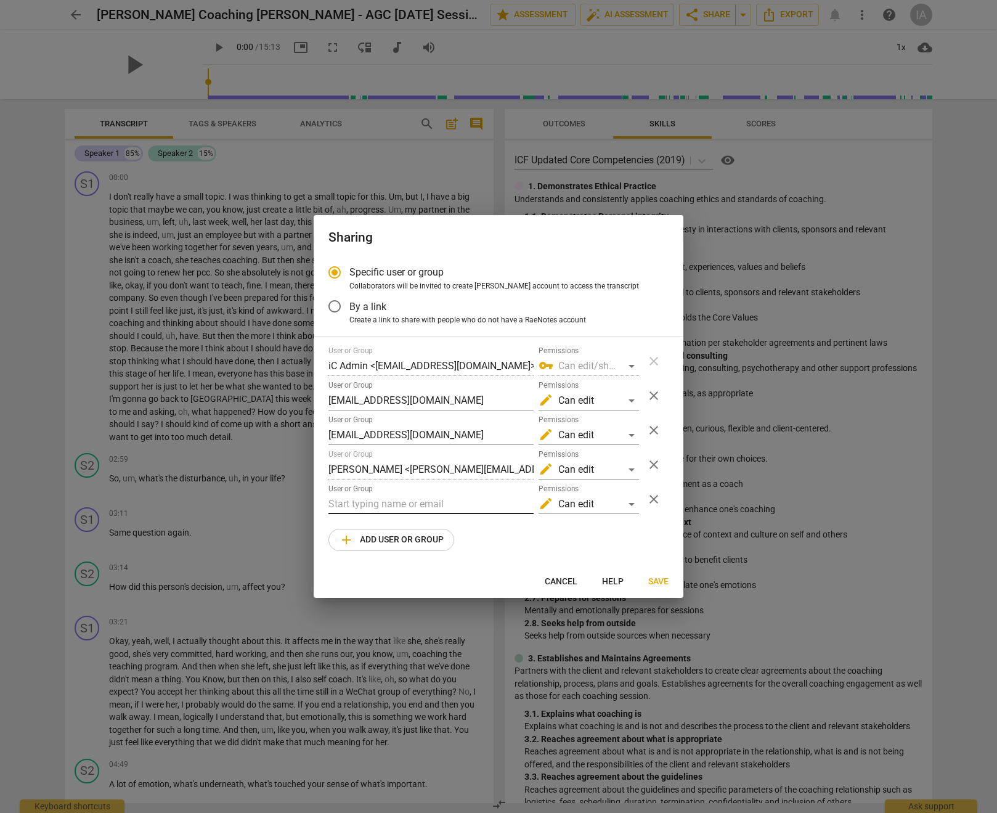
click at [393, 498] on input "text" at bounding box center [431, 504] width 205 height 20
paste input "matthewcintronquinones@gmail.com"
type input "matthewcintronquinones@gmail.com"
click at [370, 550] on button "add Add user or group" at bounding box center [392, 540] width 126 height 22
radio input "false"
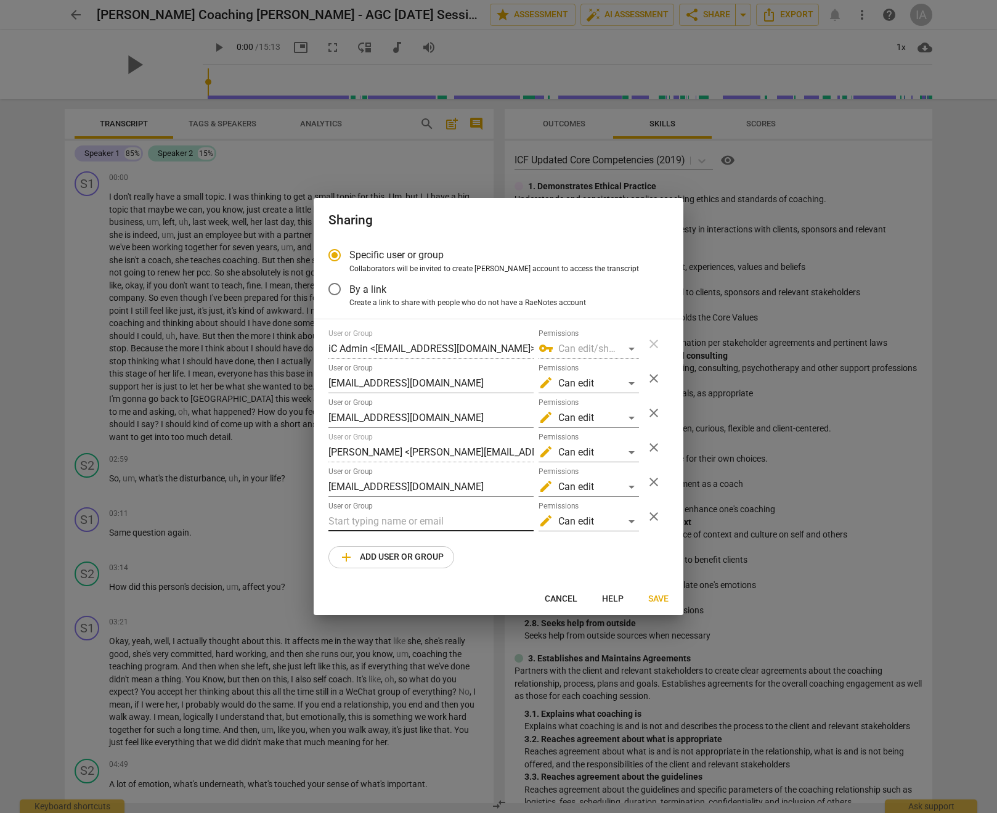
click at [373, 530] on input "text" at bounding box center [431, 522] width 205 height 20
paste input "lingaolin@hotmail.com"
type input "lingaolin@hotmail.com"
click at [404, 567] on button "add Add user or group" at bounding box center [392, 557] width 126 height 22
radio input "false"
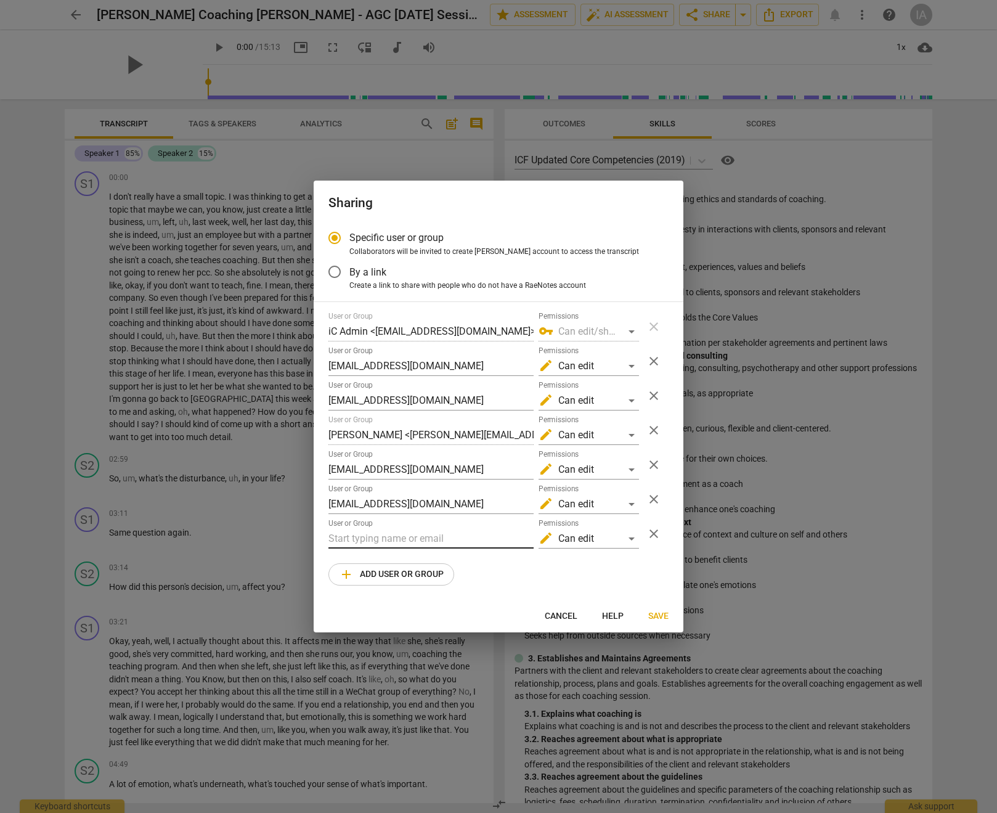
click at [390, 537] on input "text" at bounding box center [431, 539] width 205 height 20
paste input "mingfei@lohascoaching.com"
type input "mingfei@lohascoaching.com"
click at [374, 580] on span "add Add user or group" at bounding box center [391, 574] width 105 height 15
radio input "false"
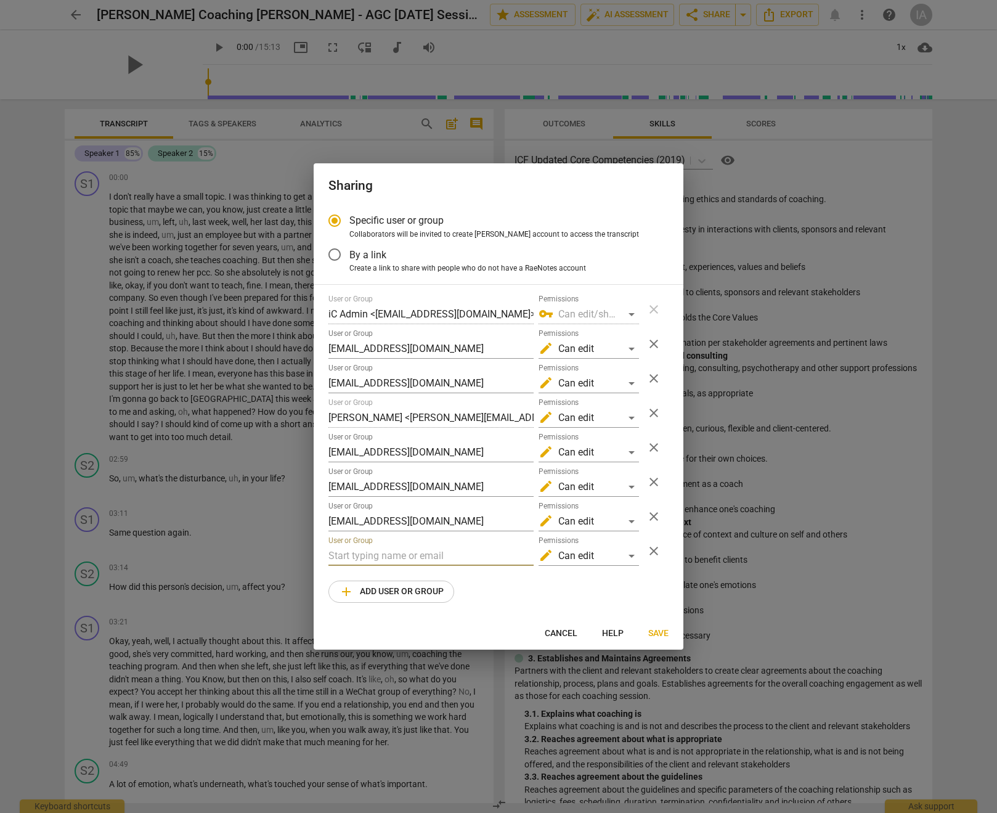
click at [373, 563] on input "text" at bounding box center [431, 556] width 205 height 20
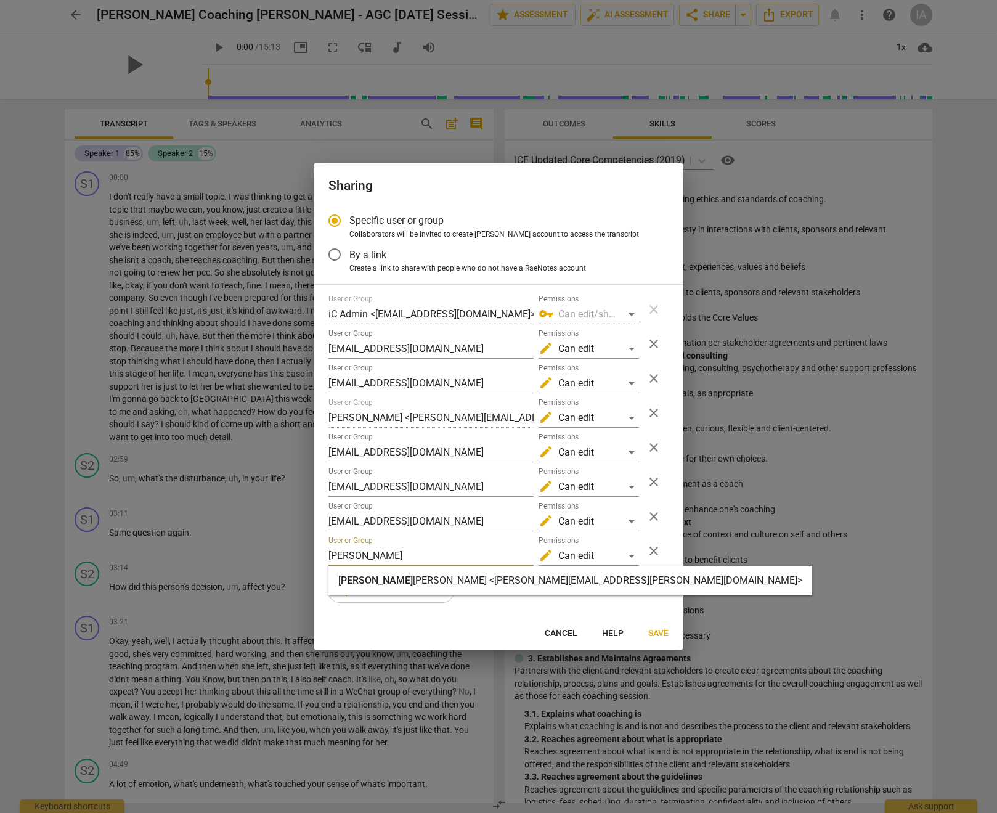
type input "carl"
click at [413, 579] on strong "franco <carl.franco@invitechange.com>" at bounding box center [608, 581] width 390 height 12
radio input "false"
type input "carl franco <carl.franco@invitechange.com>"
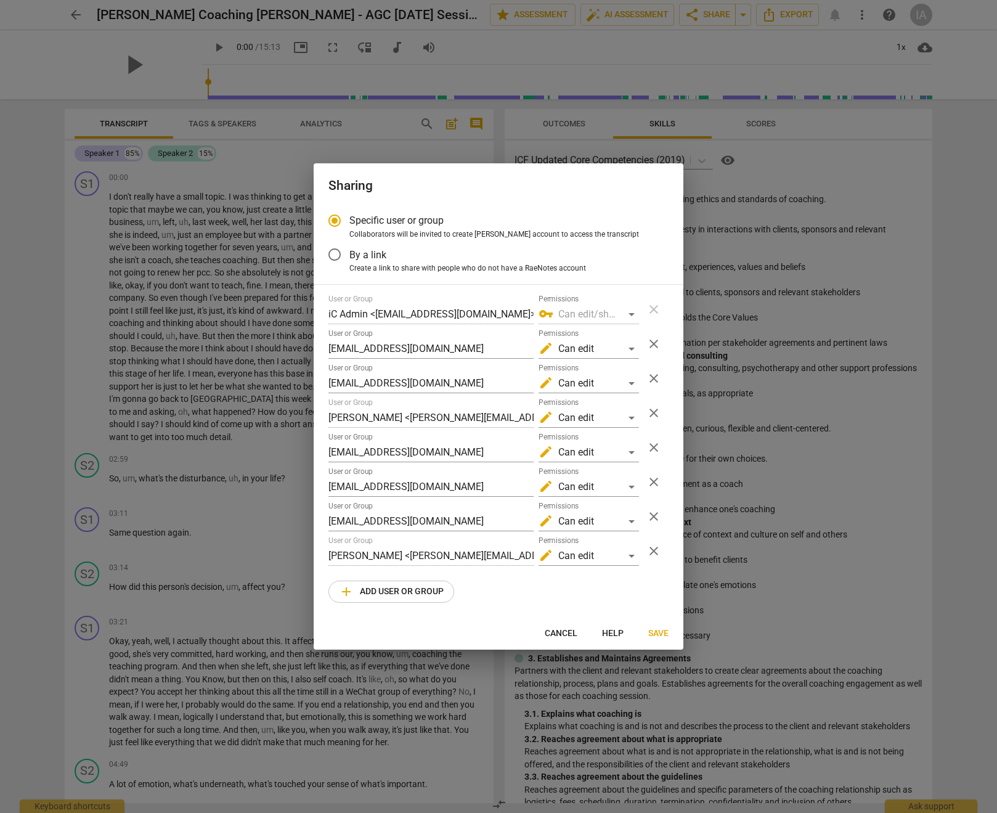
click at [379, 595] on span "add Add user or group" at bounding box center [391, 591] width 105 height 15
radio input "false"
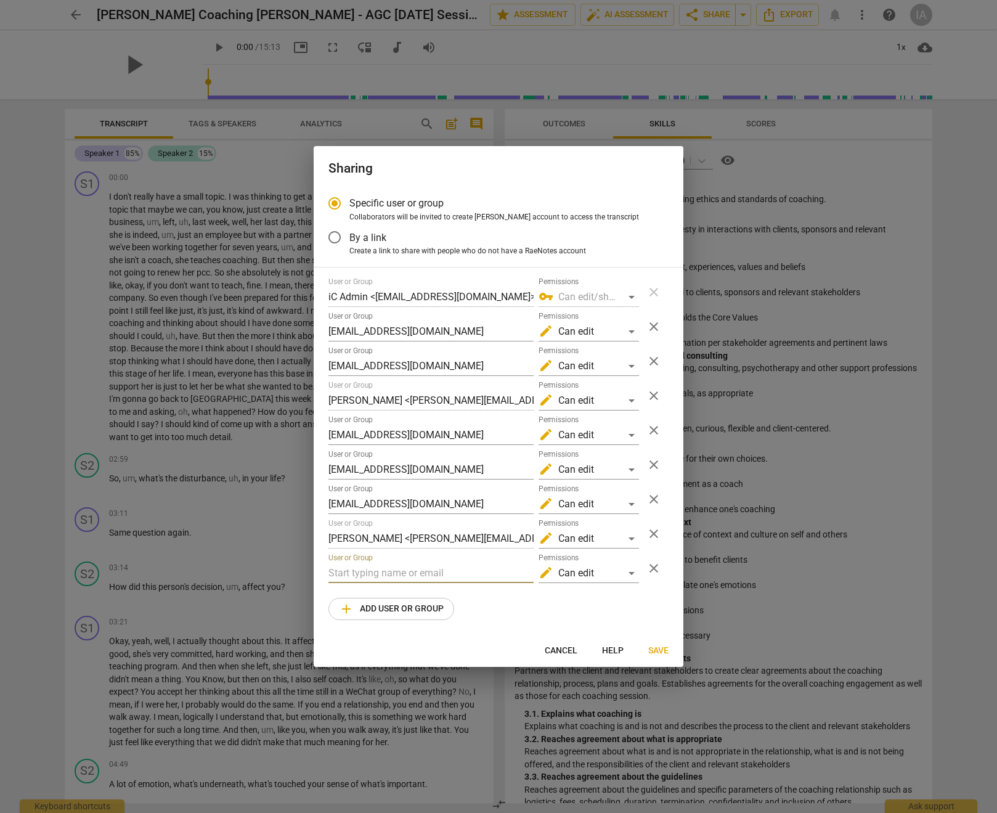
click at [379, 573] on input "text" at bounding box center [431, 573] width 205 height 20
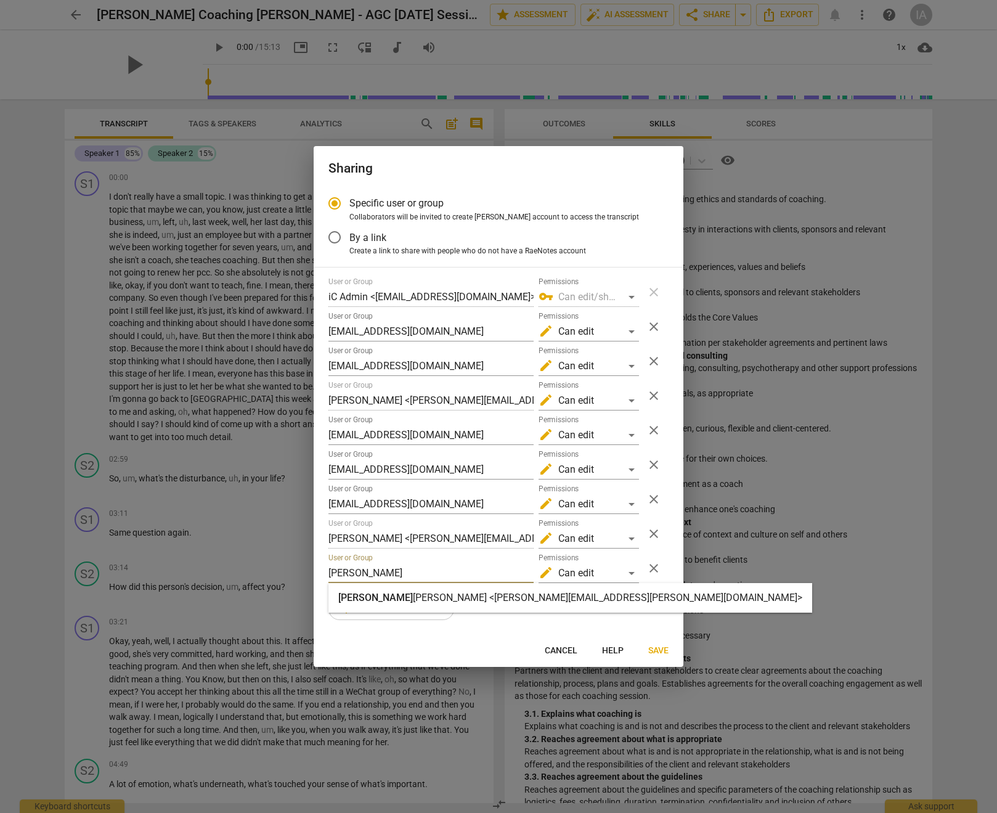
type input "janet"
click at [413, 598] on strong "M. Harvey <janet.harvey@invitechange.com>" at bounding box center [608, 598] width 390 height 12
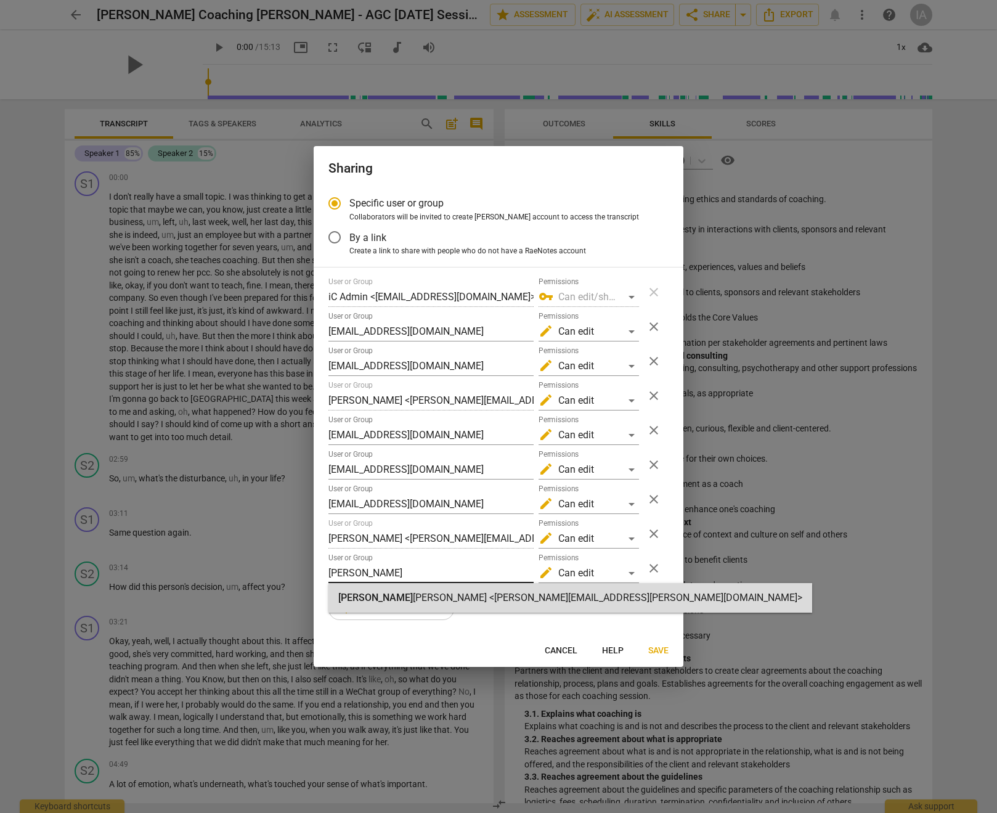
radio input "false"
type input "Janet M. Harvey <janet.harvey@invitechange.com>"
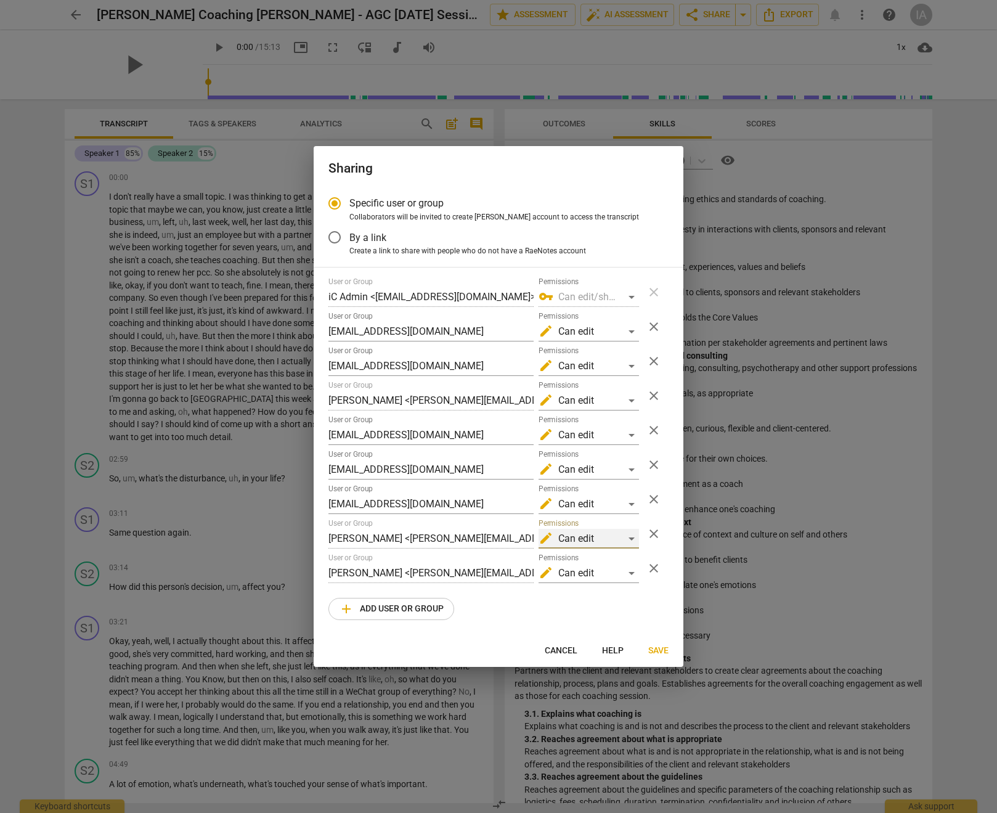
click at [592, 539] on div "edit Can edit" at bounding box center [589, 539] width 100 height 20
click at [592, 575] on li "vpn_key Can edit/share" at bounding box center [589, 569] width 104 height 30
click at [593, 574] on div "edit Can edit" at bounding box center [589, 573] width 100 height 20
click at [596, 600] on li "vpn_key Can edit/share" at bounding box center [589, 603] width 104 height 30
click at [655, 655] on span "Save" at bounding box center [659, 651] width 20 height 12
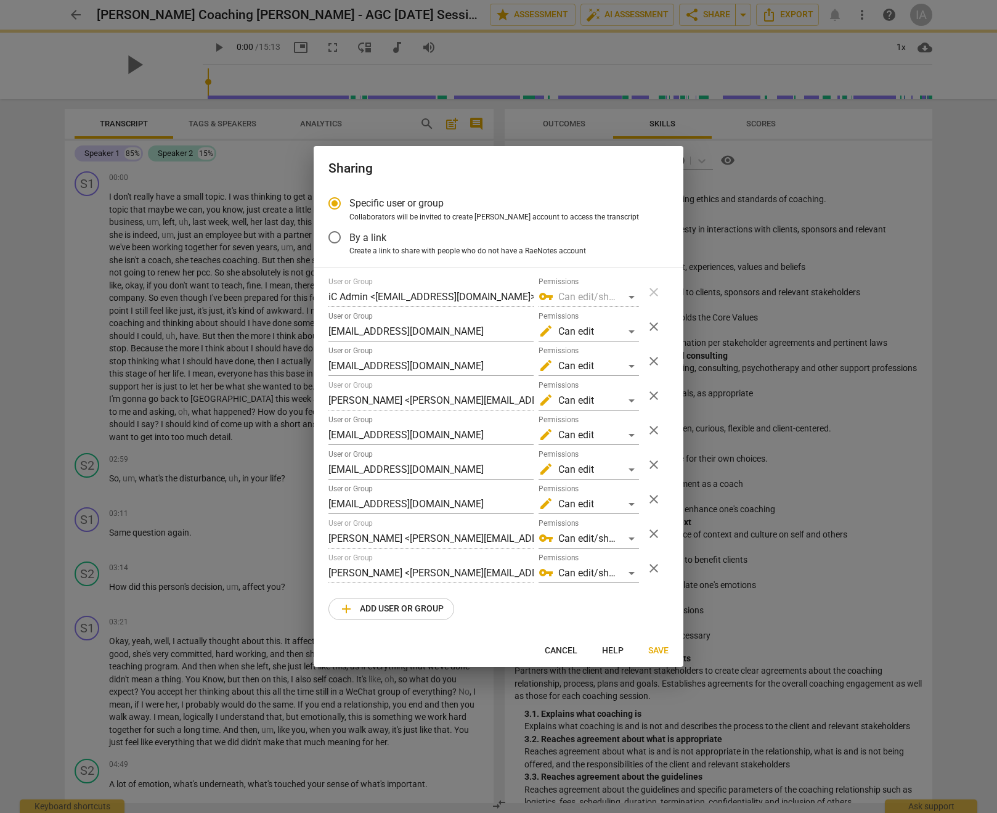
radio input "false"
type input "Laurie O'Donnell <laurieodonnell53@gmail.com>"
type input "Heidi Fishbein <coach.heidifishbein@gmail.com>"
type input "Matthew Cintron-Quinones, MCC <matthewcintronquinones@gmail.com>"
type input "Lin Gao <lingaolin@hotmail.com>"
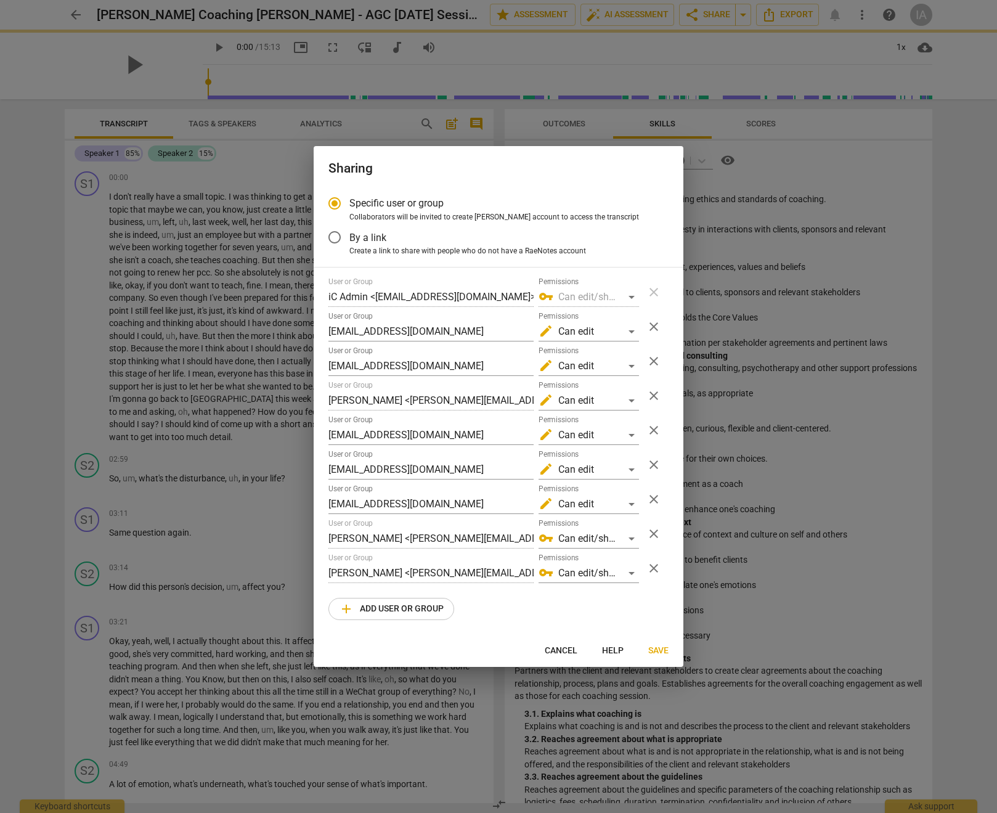
type input "DIFEI XIE <mingfei@lohascoaching.com>"
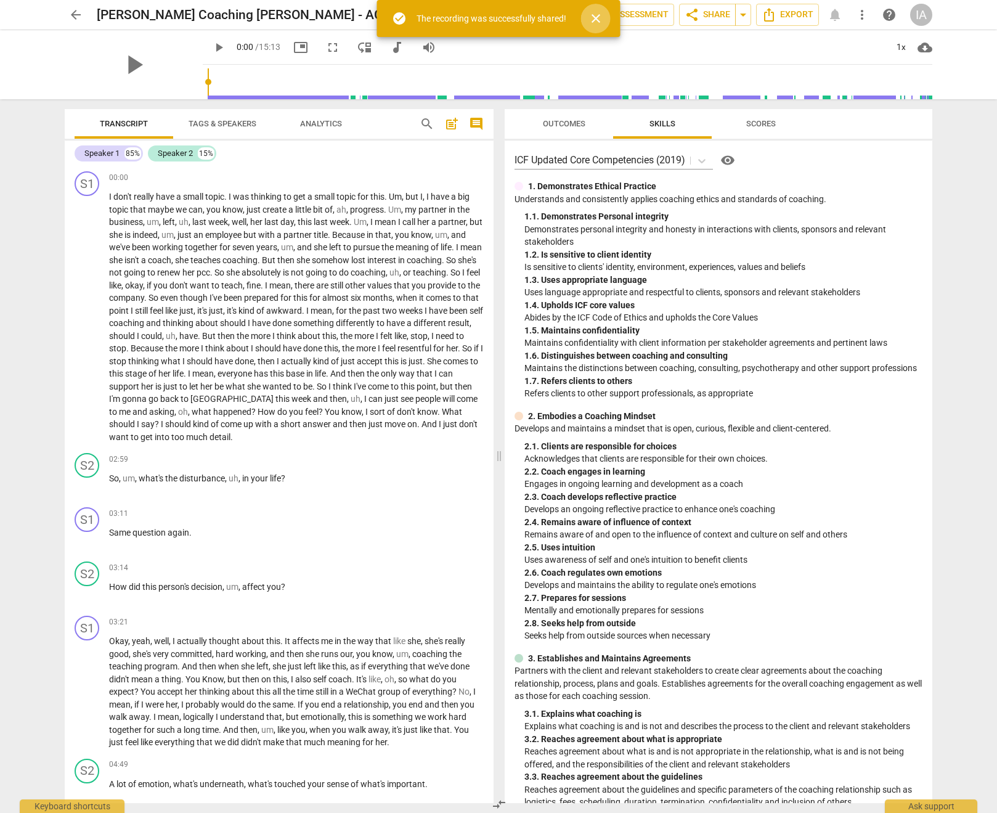
click at [594, 21] on span "close" at bounding box center [596, 18] width 15 height 15
